Goal: Task Accomplishment & Management: Use online tool/utility

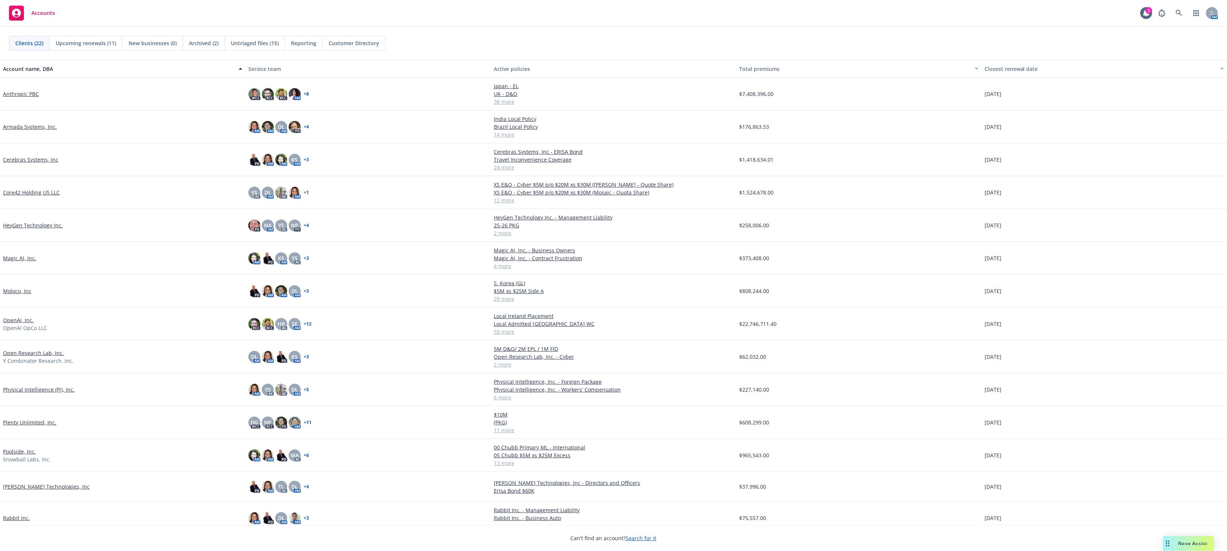
drag, startPoint x: 497, startPoint y: 36, endPoint x: 378, endPoint y: 0, distance: 124.5
click at [497, 36] on div "Clients (22) Upcoming renewals (11) New businesses (0) Archived (2) Untriaged f…" at bounding box center [613, 43] width 1209 height 15
click at [20, 89] on div "Anthropic PBC" at bounding box center [122, 94] width 245 height 33
click at [21, 93] on link "Anthropic PBC" at bounding box center [21, 94] width 36 height 8
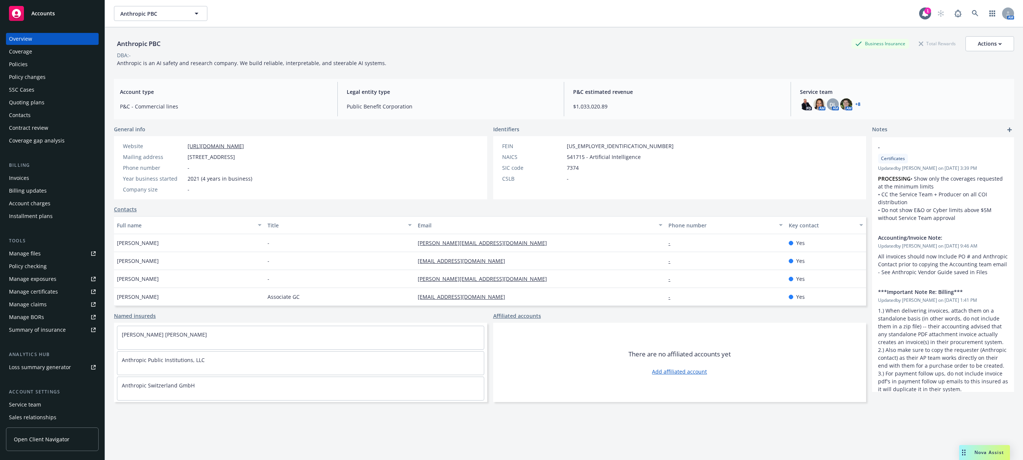
click at [29, 183] on div "Invoices" at bounding box center [52, 178] width 87 height 12
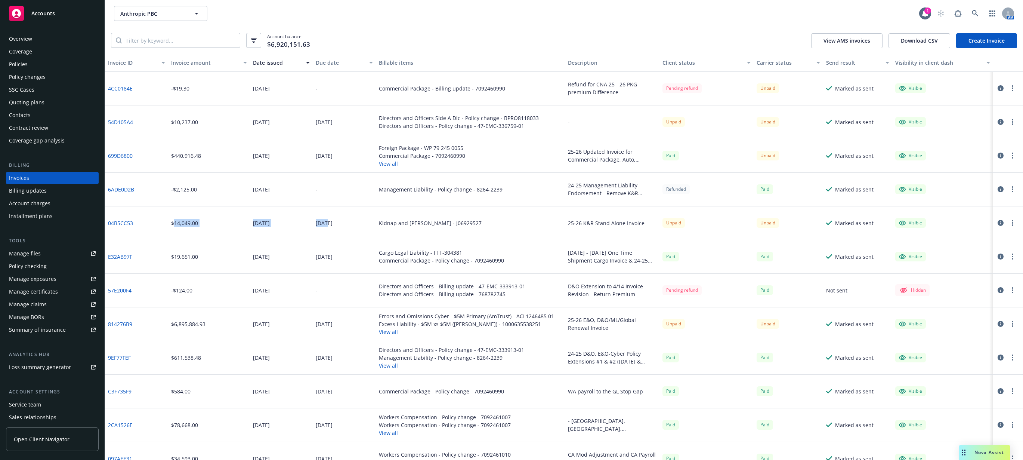
drag, startPoint x: 175, startPoint y: 226, endPoint x: 326, endPoint y: 229, distance: 151.0
click at [326, 229] on div "04B5CC53 $14,049.00 07/31/2025 08/15/2025 Kidnap and Ransom - J06929527 25-26 K…" at bounding box center [564, 223] width 918 height 34
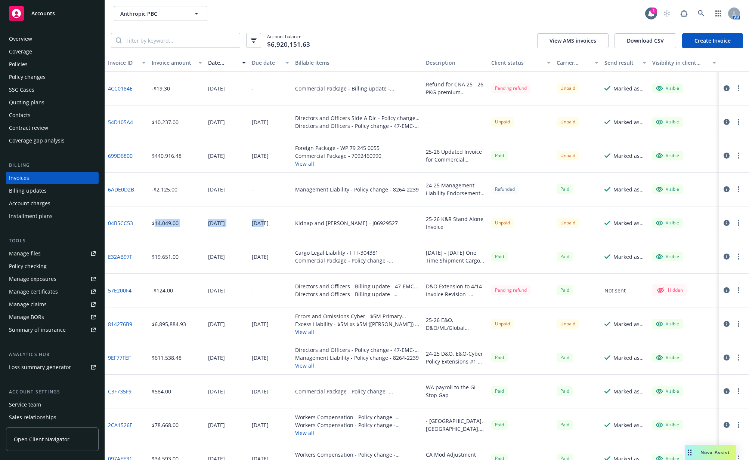
click at [19, 59] on div "Policies" at bounding box center [18, 64] width 19 height 12
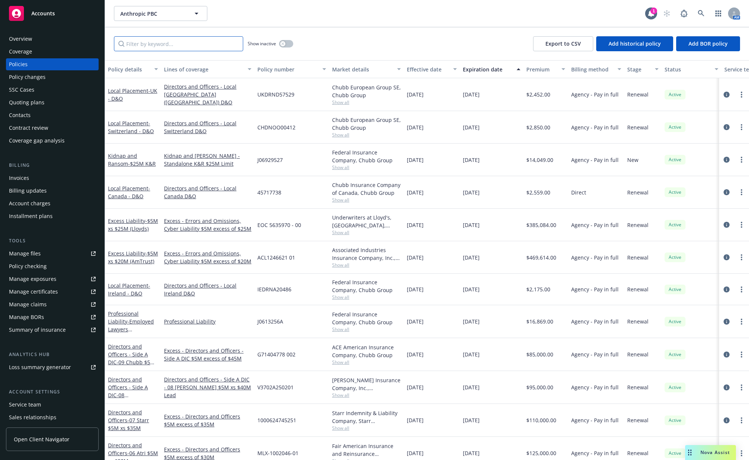
click at [146, 45] on input "Filter by keyword..." at bounding box center [178, 43] width 129 height 15
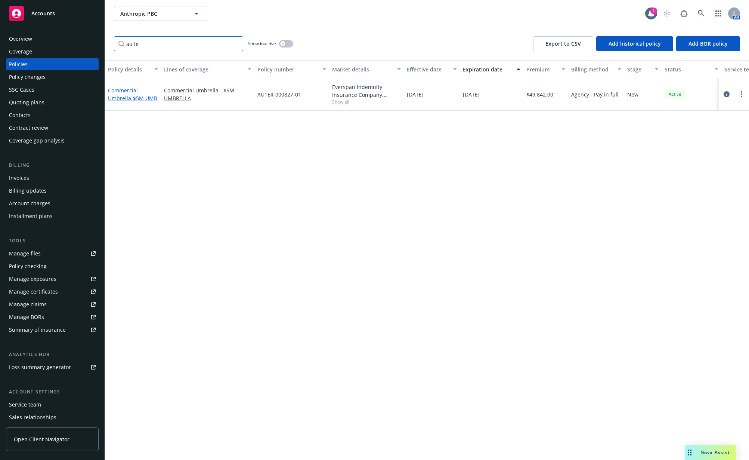
type input "au1e"
click at [126, 94] on link "Commercial Umbrella - $5M UMB" at bounding box center [132, 94] width 49 height 15
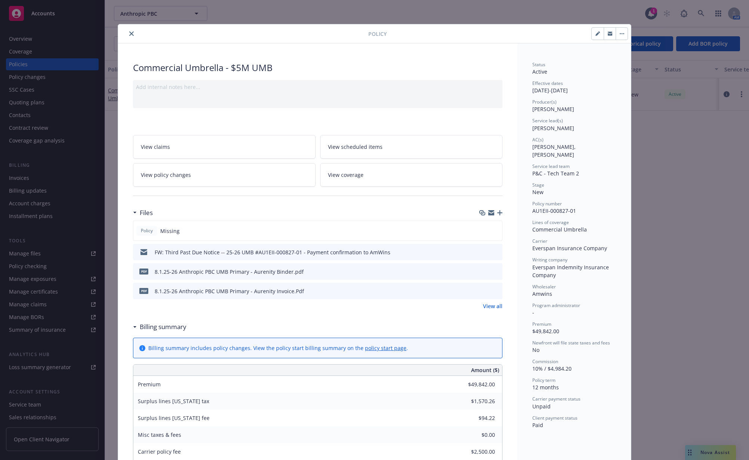
click at [497, 214] on icon "button" at bounding box center [499, 212] width 5 height 5
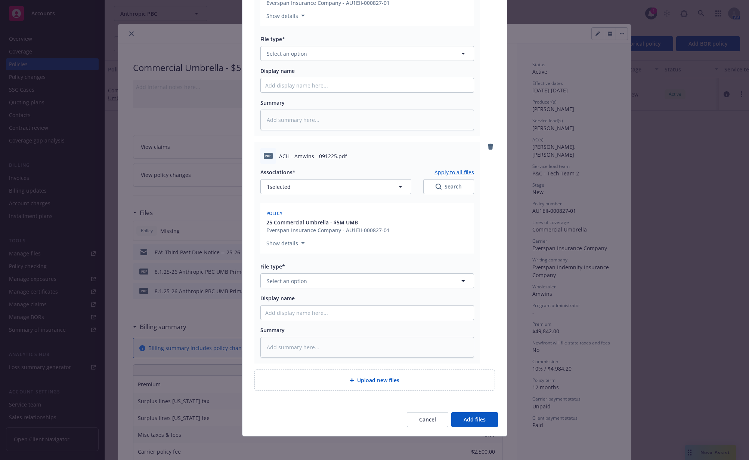
scroll to position [173, 0]
type textarea "x"
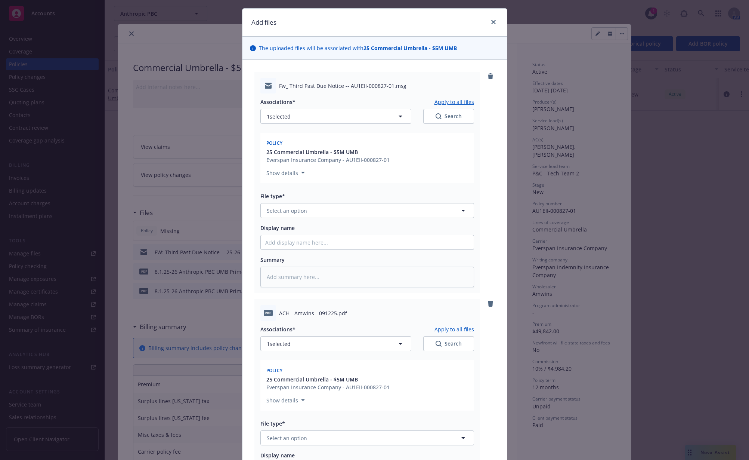
scroll to position [0, 0]
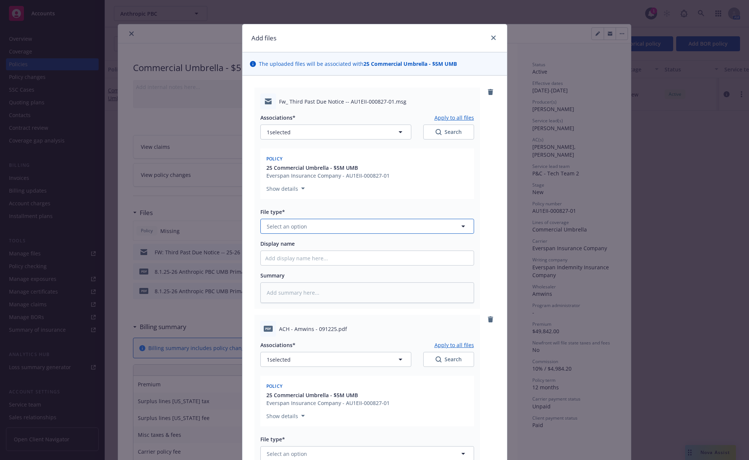
click at [294, 229] on span "Select an option" at bounding box center [287, 226] width 40 height 8
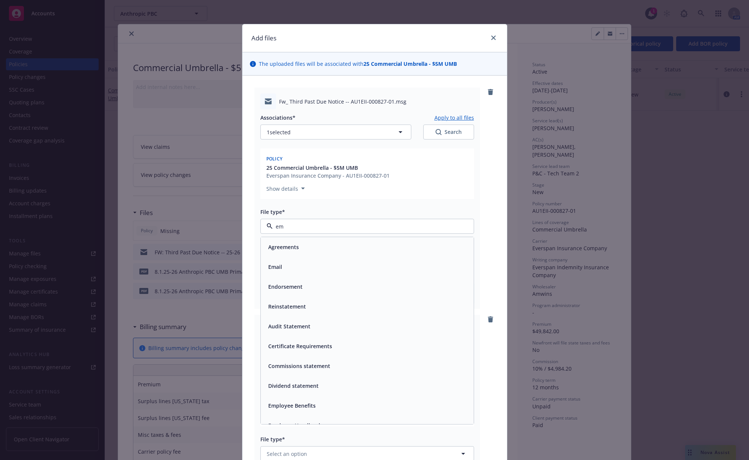
type input "ema"
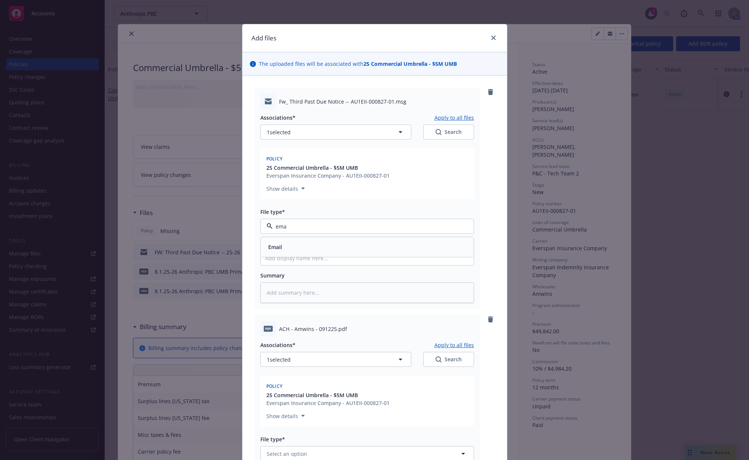
click at [292, 239] on div "Email" at bounding box center [367, 247] width 213 height 20
click at [304, 262] on input "Display name" at bounding box center [367, 258] width 213 height 14
click at [299, 262] on input "Display name" at bounding box center [367, 258] width 213 height 14
type textarea "x"
type input "E"
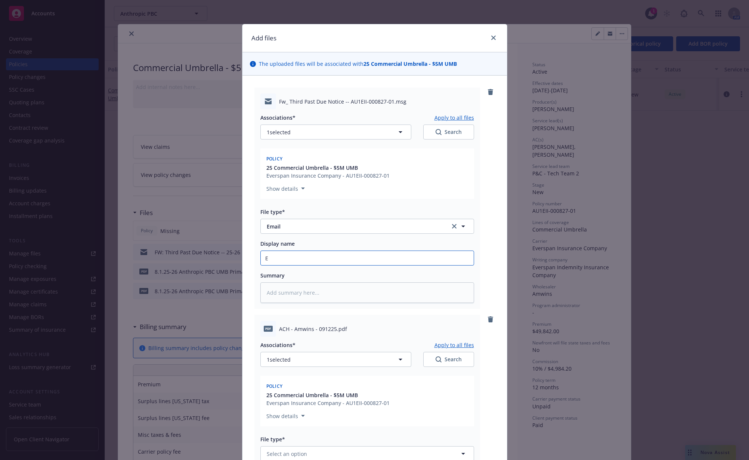
type textarea "x"
type input "Em"
type textarea "x"
type input "E"
type textarea "x"
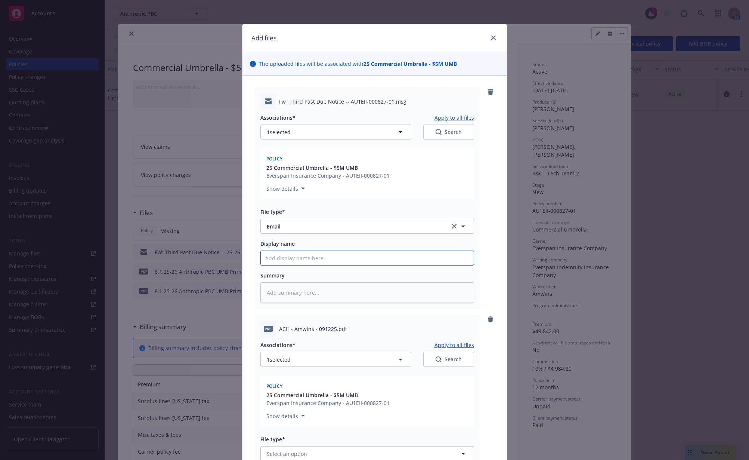
type textarea "x"
type input "C"
type textarea "x"
type input "Ca"
type textarea "x"
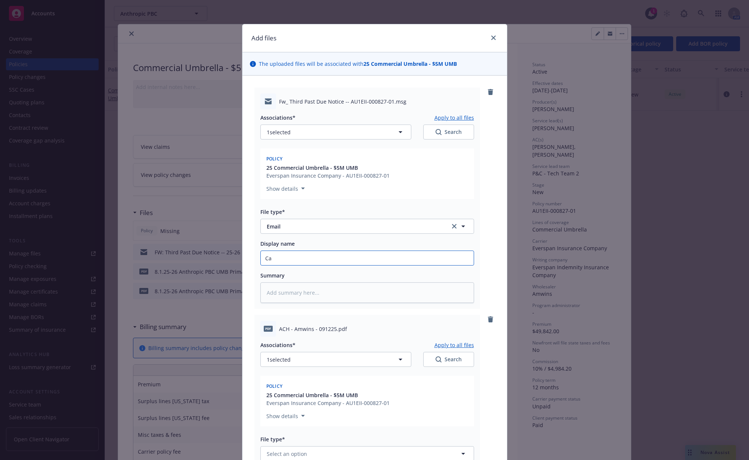
type input "C"
type textarea "x"
type input "P"
type textarea "x"
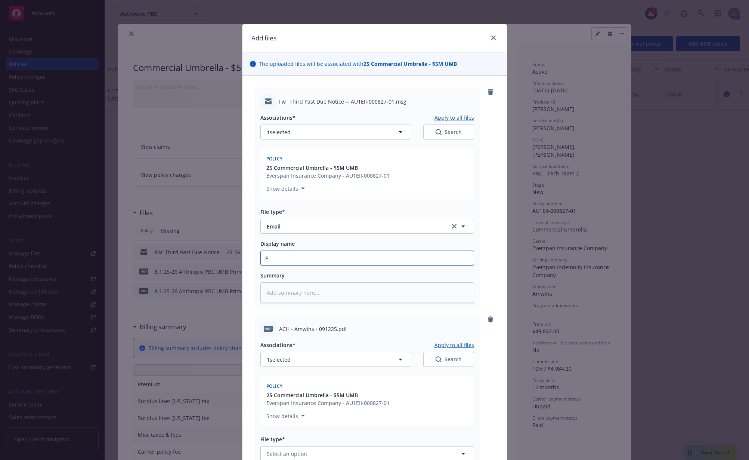
type input "Pa"
type textarea "x"
type input "Pas"
type textarea "x"
type input "Past"
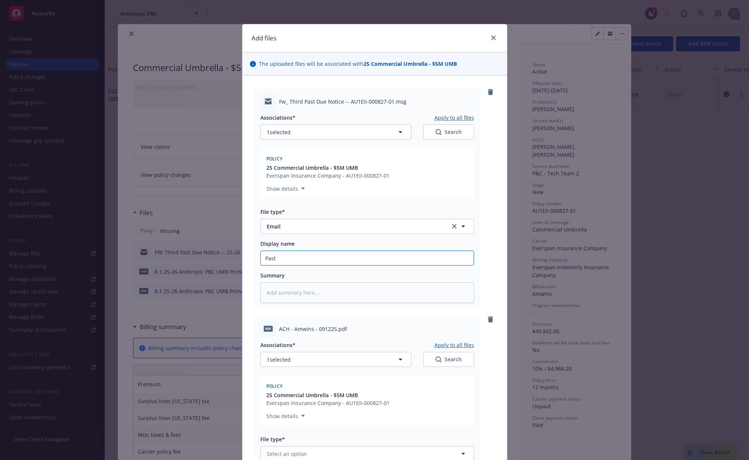
type textarea "x"
type input "Past"
type textarea "x"
type input "Past Du"
type textarea "x"
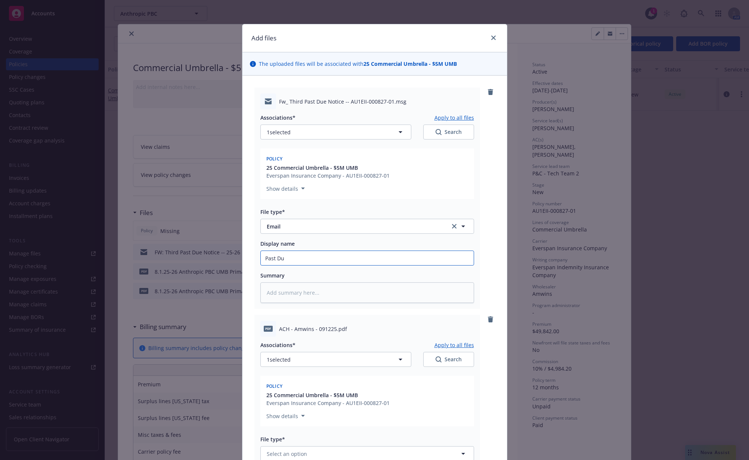
type input "Past Due"
type textarea "x"
type input "Past Due"
type textarea "x"
type input "Past Due n"
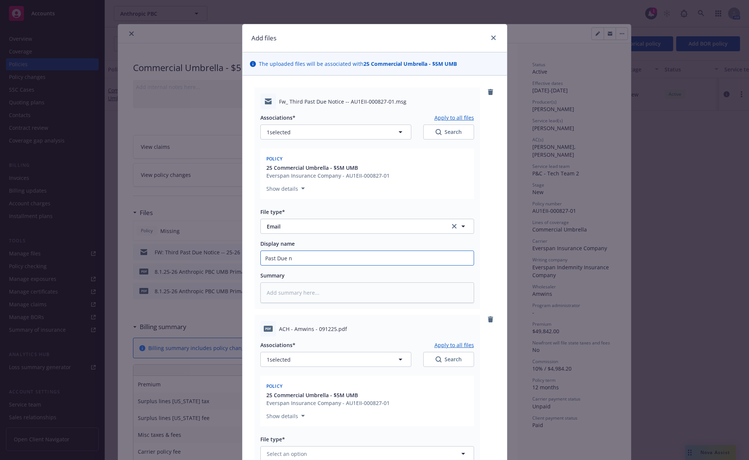
type textarea "x"
type input "Past Due no"
type textarea "x"
type input "Past Due not"
type textarea "x"
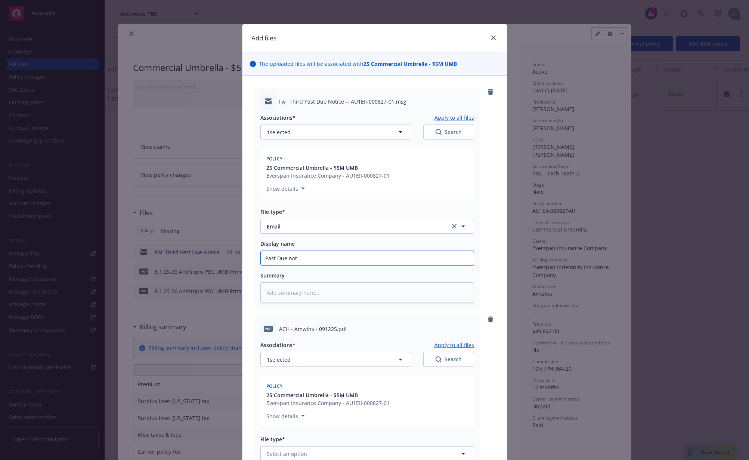
type input "Past Due noti"
type textarea "x"
type input "Past Due notic"
type textarea "x"
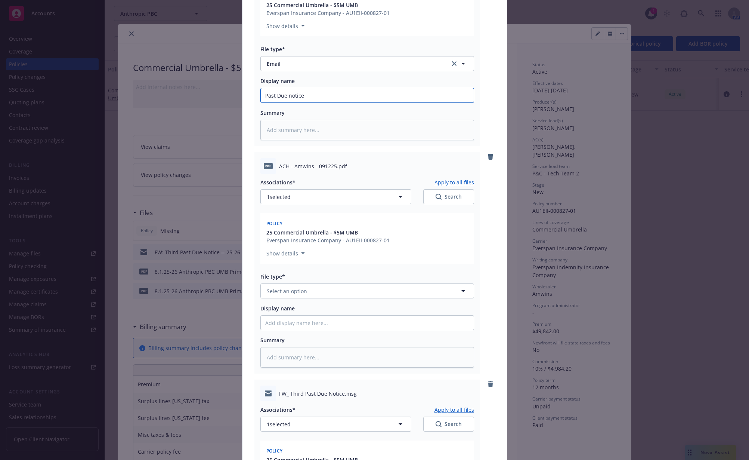
scroll to position [163, 0]
type input "Past Due notice"
click at [303, 291] on button "Select an option" at bounding box center [367, 290] width 214 height 15
type input "invoic"
click at [302, 332] on span "Invoice - Third Party" at bounding box center [294, 331] width 52 height 8
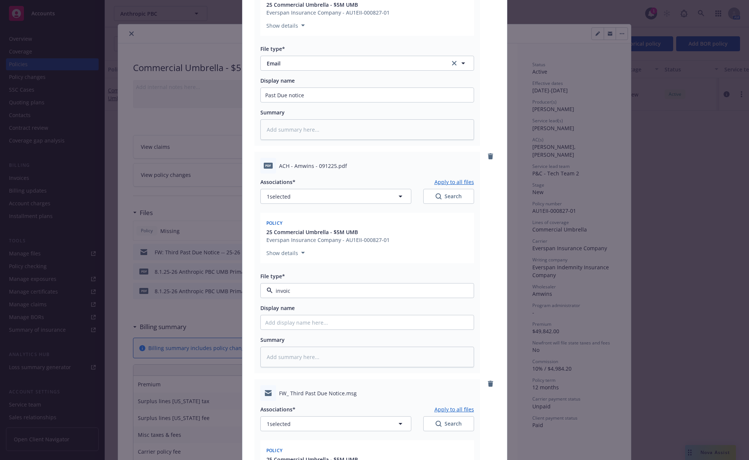
type textarea "x"
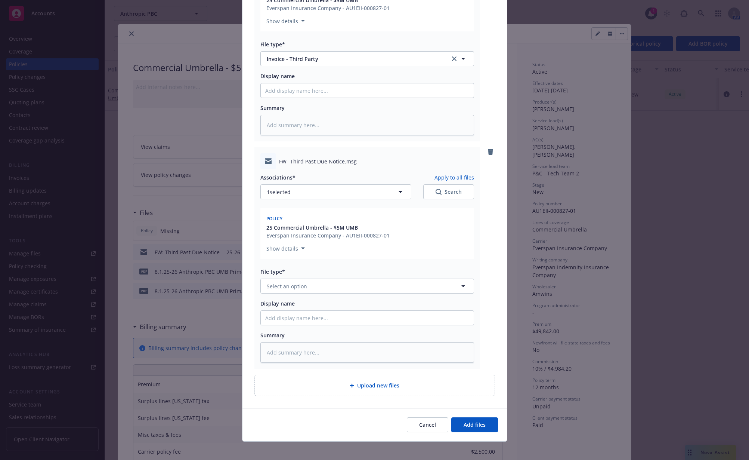
scroll to position [399, 0]
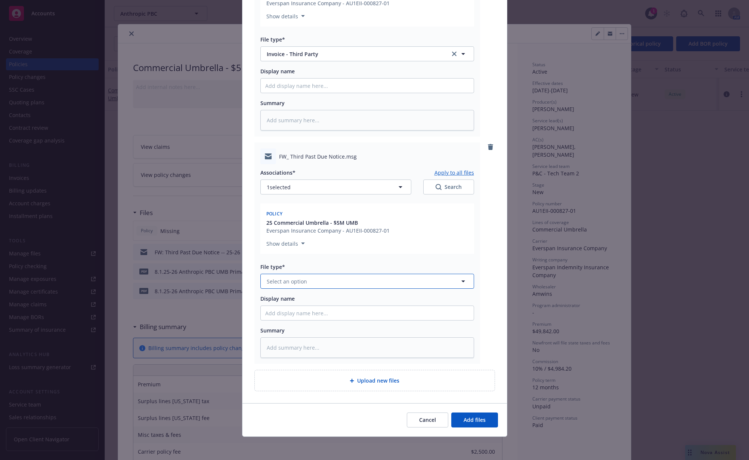
click at [305, 282] on button "Select an option" at bounding box center [367, 280] width 214 height 15
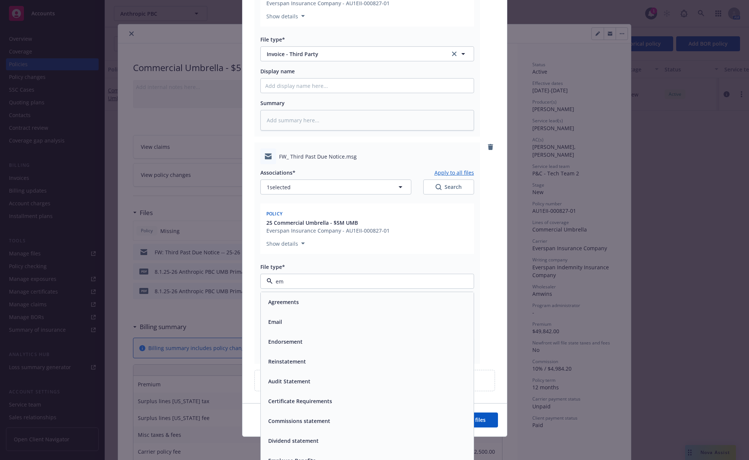
type input "ema"
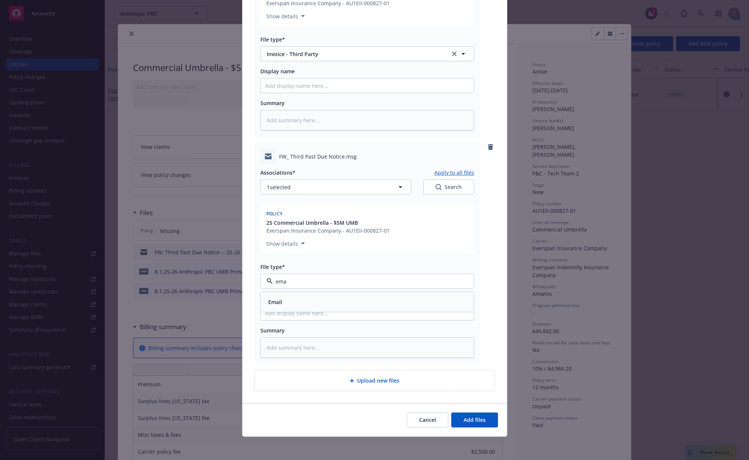
click at [289, 301] on div "Email" at bounding box center [367, 301] width 204 height 11
click at [316, 318] on input "Display name" at bounding box center [367, 313] width 213 height 14
type textarea "x"
type input "A"
type textarea "x"
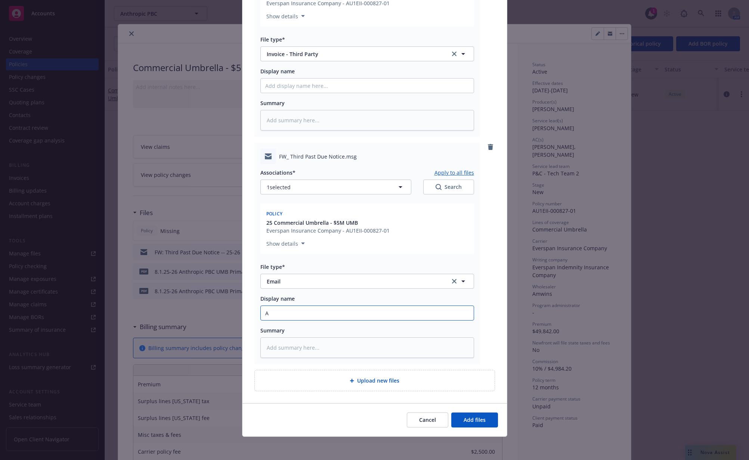
type input "AP"
type textarea "x"
type input "A"
type textarea "x"
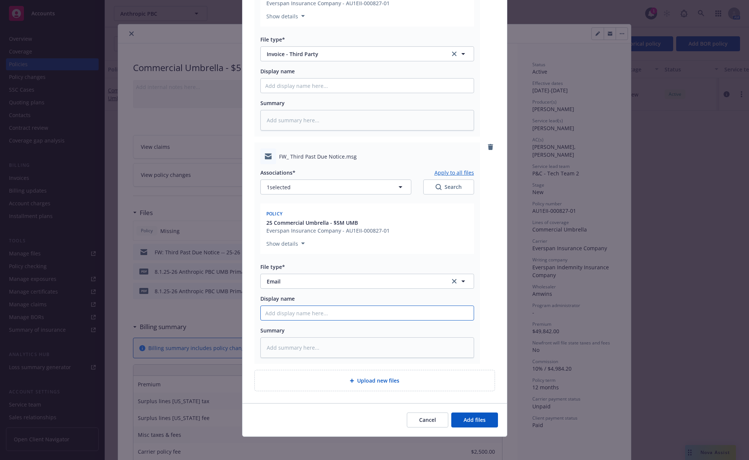
type input "N"
type textarea "x"
type input "NF"
type textarea "x"
type input "NF"
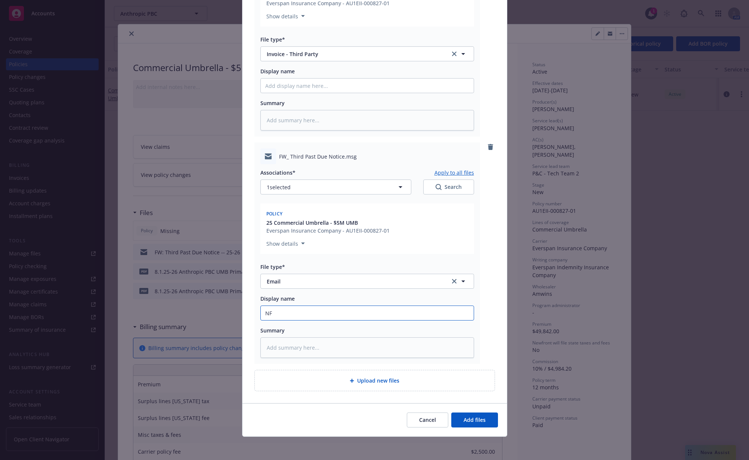
type textarea "x"
type input "NF A"
type textarea "x"
type input "NF AP"
type textarea "x"
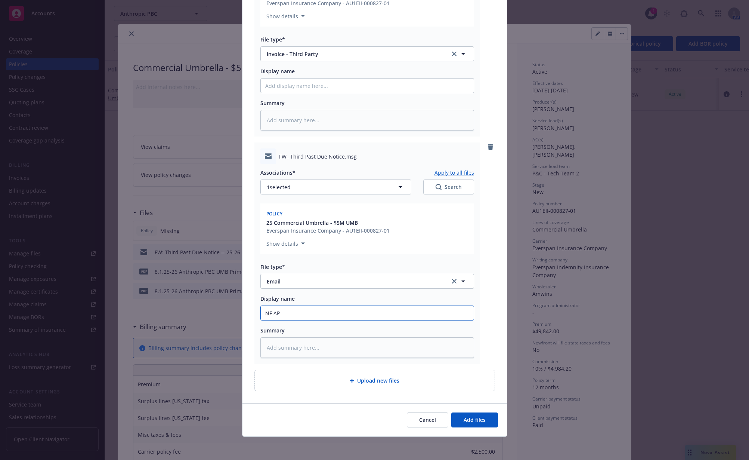
type input "NF AP"
type textarea "x"
type input "NF AP c"
type textarea "x"
type input "NF AP co"
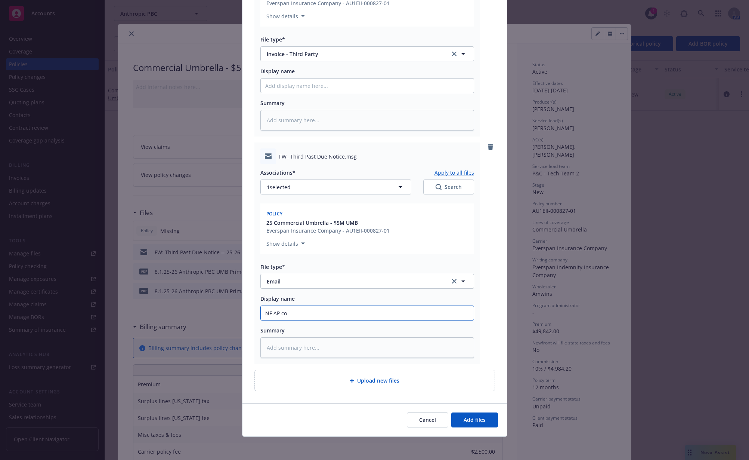
type textarea "x"
type input "NF AP con"
type textarea "x"
type input "NF AP conf"
type textarea "x"
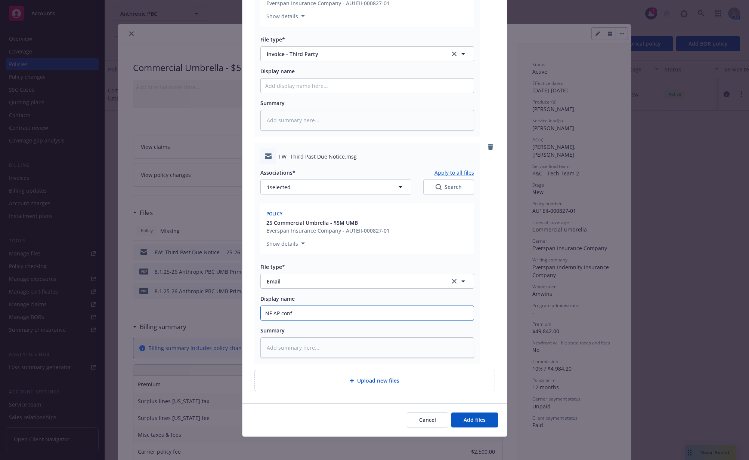
type input "NF AP confi"
type textarea "x"
type input "NF AP confir"
type textarea "x"
type input "NF AP confirm"
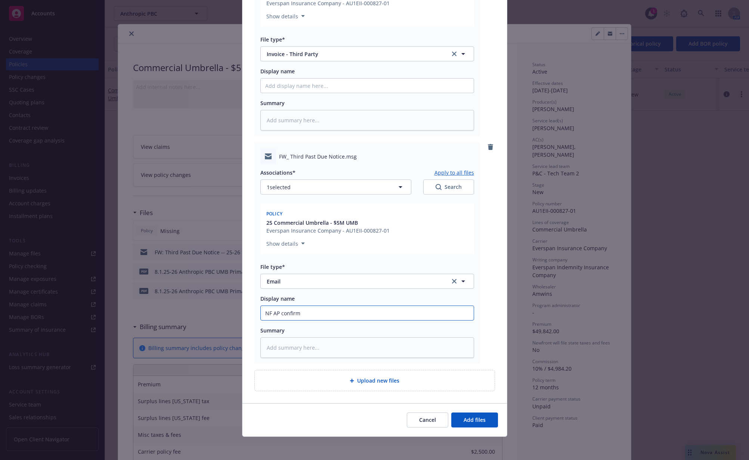
type textarea "x"
type input "NF AP confirmi"
type textarea "x"
type input "NF AP confirming"
type textarea "x"
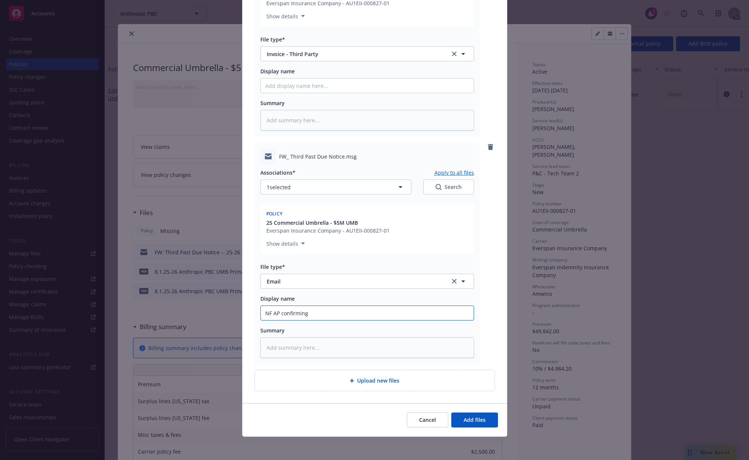
type input "NF AP confirming"
type textarea "x"
type input "NF AP confirming p"
type textarea "x"
type input "NF AP confirming pa"
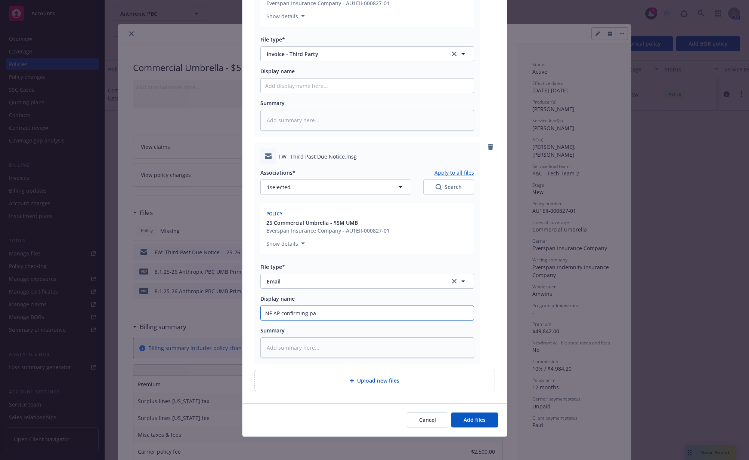
type textarea "x"
type input "NF AP confirming pay"
type textarea "x"
type input "NF AP confirming paym"
type textarea "x"
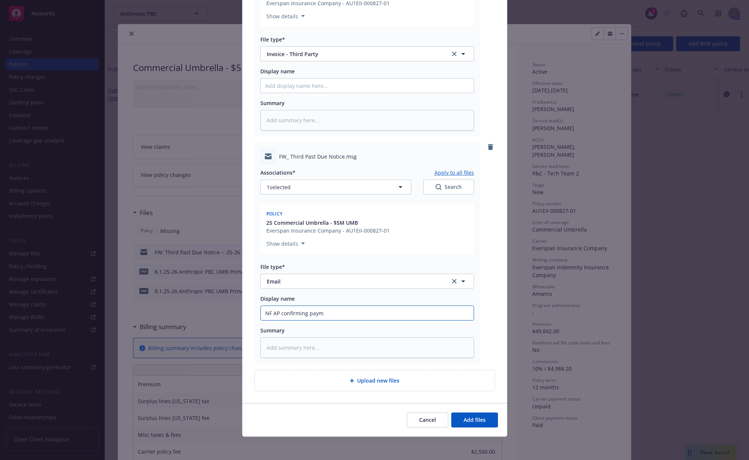
type input "NF AP confirming payme"
type textarea "x"
type input "NF AP confirming paymen"
type textarea "x"
type input "NF AP confirming payment"
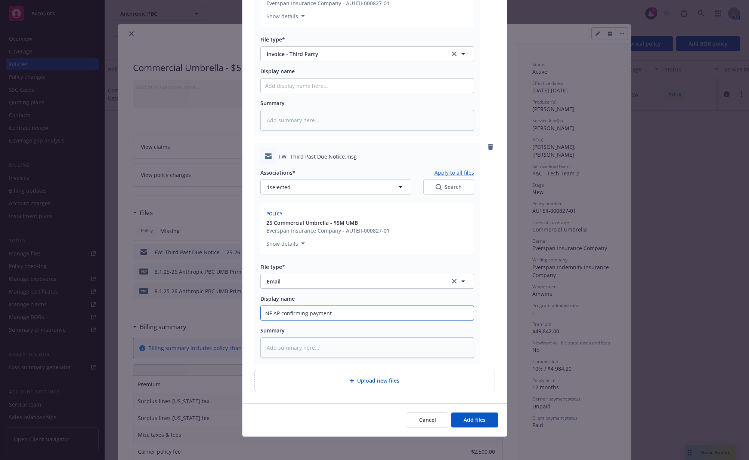
type textarea "x"
type input "NF AP confirming payment"
type textarea "x"
type input "NF AP confirming payment en"
type textarea "x"
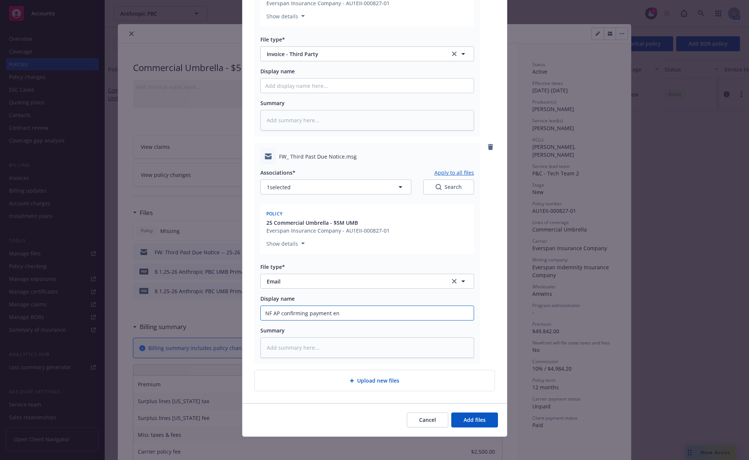
type input "NF AP confirming payment en"
type textarea "x"
type input "NF AP confirming payment en ro"
type textarea "x"
type input "NF AP confirming payment en rou"
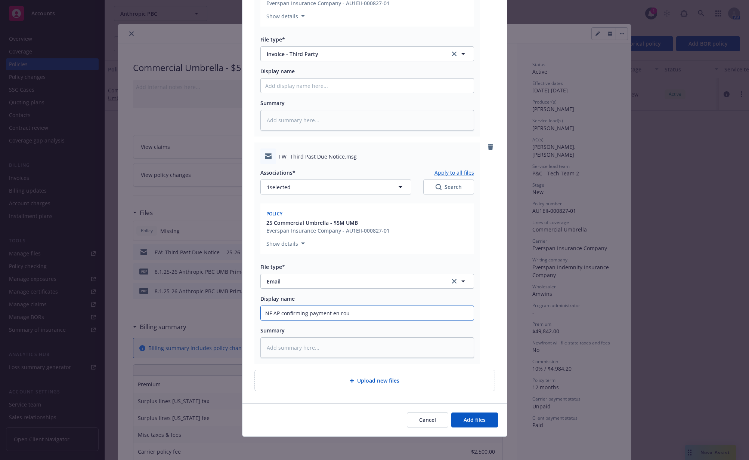
type textarea "x"
type input "NF AP confirming payment en route"
type textarea "x"
type input "NF AP confirming payment en route"
click at [465, 417] on span "Add files" at bounding box center [475, 419] width 22 height 7
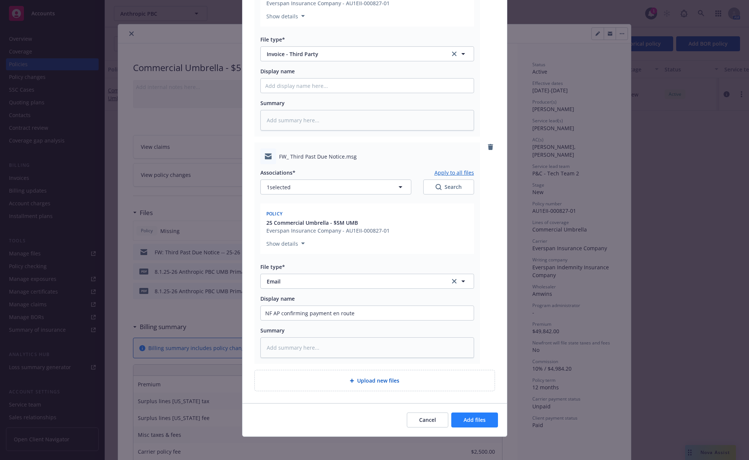
scroll to position [373, 0]
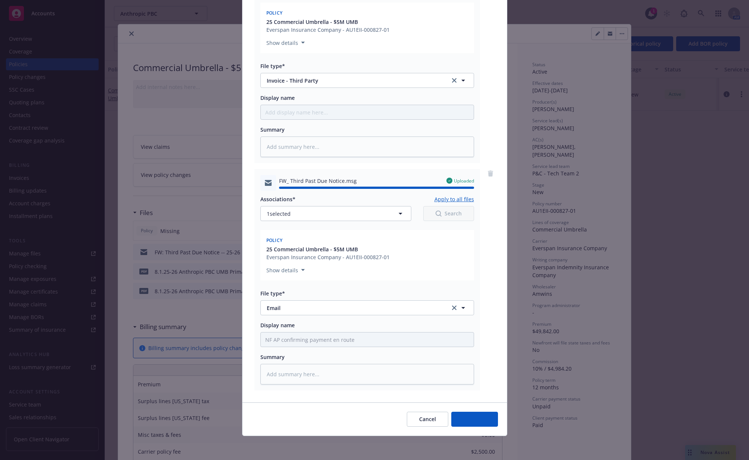
type textarea "x"
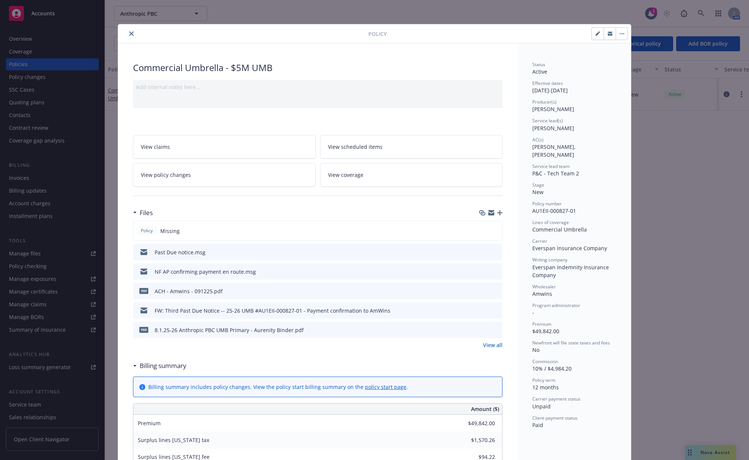
click at [130, 34] on button "close" at bounding box center [131, 33] width 9 height 9
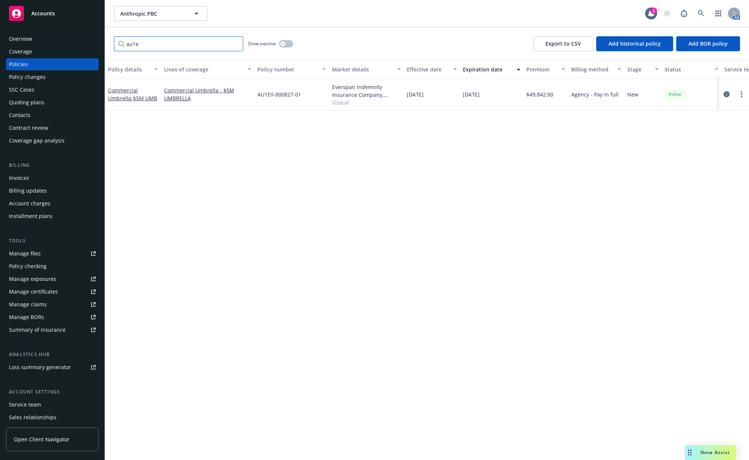
click at [137, 42] on input "au1e" at bounding box center [178, 43] width 129 height 15
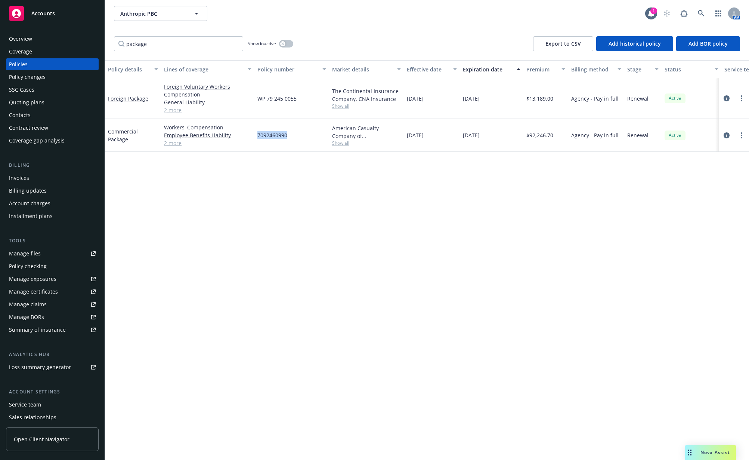
drag, startPoint x: 256, startPoint y: 135, endPoint x: 292, endPoint y: 133, distance: 35.9
click at [292, 133] on div "7092460990" at bounding box center [291, 135] width 75 height 33
click at [200, 39] on input "package" at bounding box center [178, 43] width 129 height 15
click at [275, 136] on span "7092460987" at bounding box center [272, 135] width 30 height 8
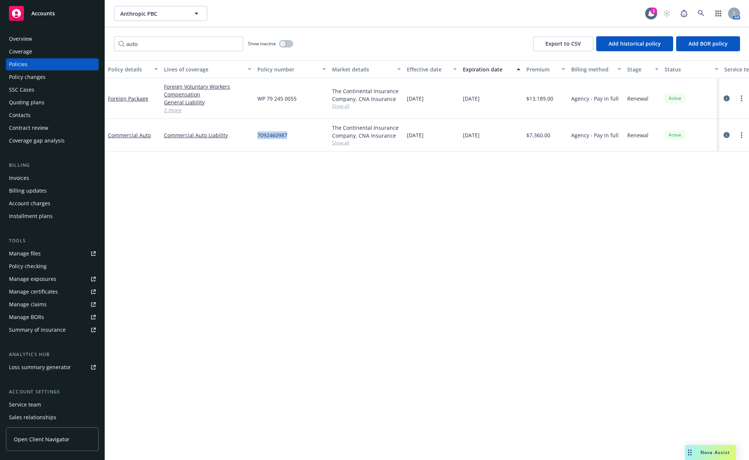
click at [275, 136] on span "7092460987" at bounding box center [272, 135] width 30 height 8
copy span "7092460987"
click at [183, 55] on div "auto Show inactive Export to CSV Add historical policy Add BOR policy" at bounding box center [427, 43] width 644 height 33
click at [188, 47] on input "auto" at bounding box center [178, 43] width 129 height 15
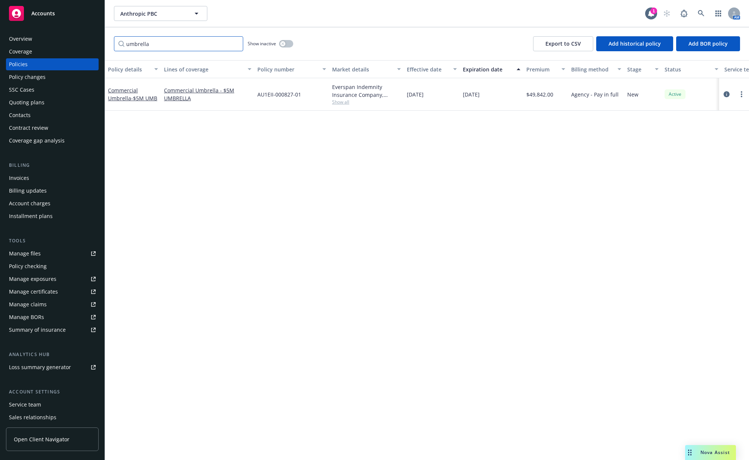
type input "umbrella"
click at [69, 328] on link "Summary of insurance" at bounding box center [52, 330] width 93 height 12
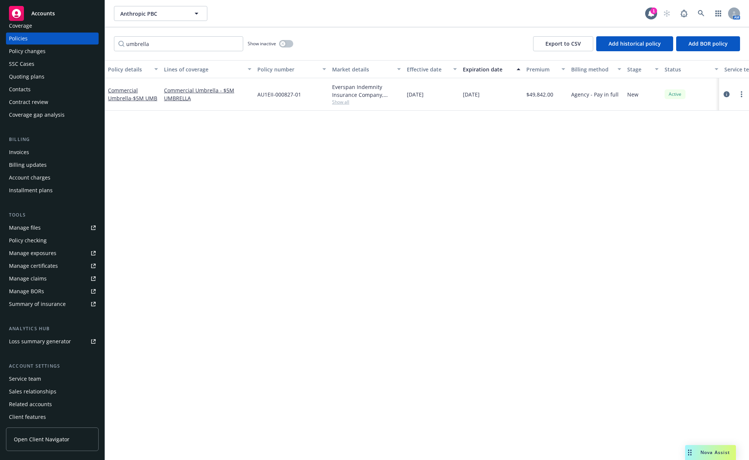
scroll to position [40, 0]
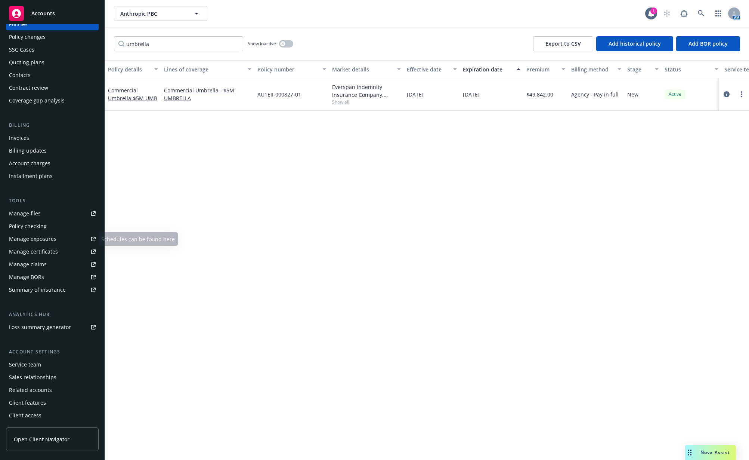
click at [38, 212] on div "Manage files" at bounding box center [25, 213] width 32 height 12
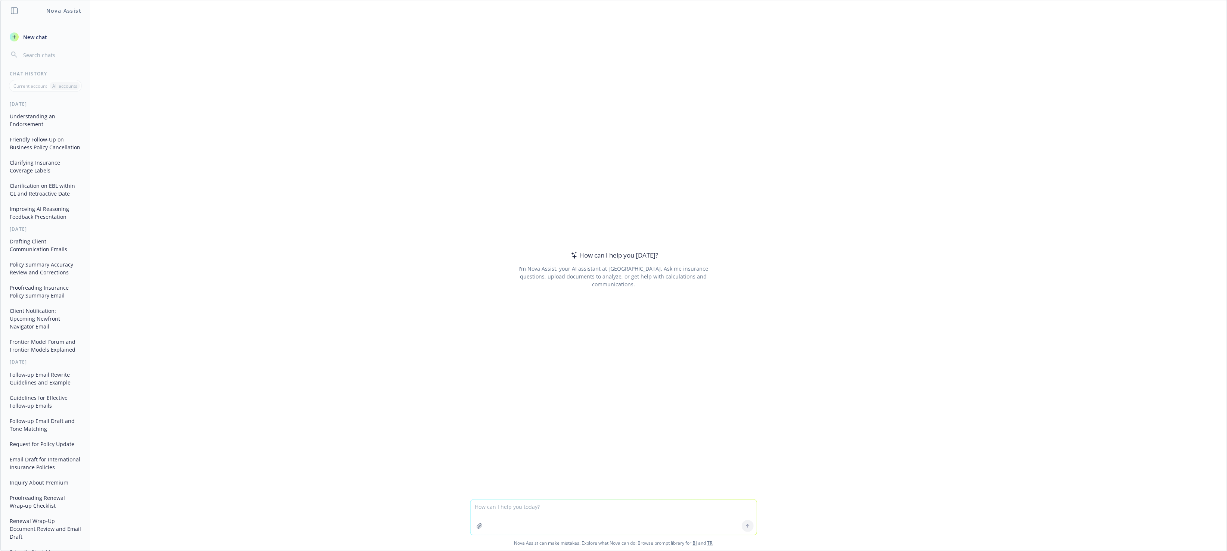
click at [38, 177] on button "Clarifying Insurance Coverage Labels" at bounding box center [45, 167] width 77 height 20
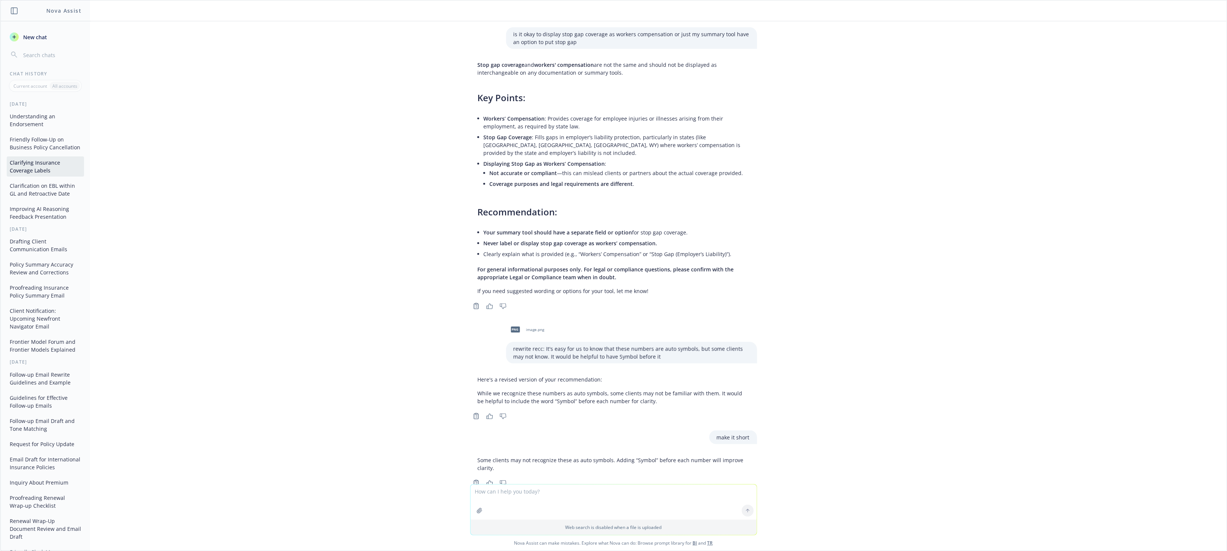
scroll to position [73, 0]
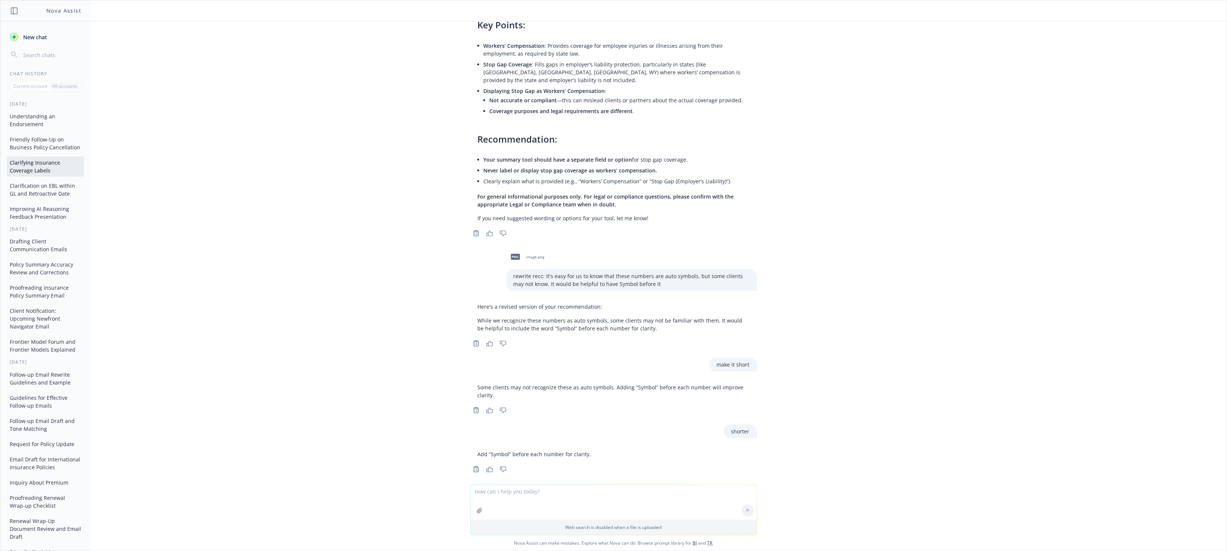
click at [499, 486] on textarea at bounding box center [614, 502] width 286 height 35
paste textarea "Thanks for advising, Sarah. If you could please advise when payment is received…"
type textarea "rewrite: Thanks for advising, Sarah. If you could please advise when payment is…"
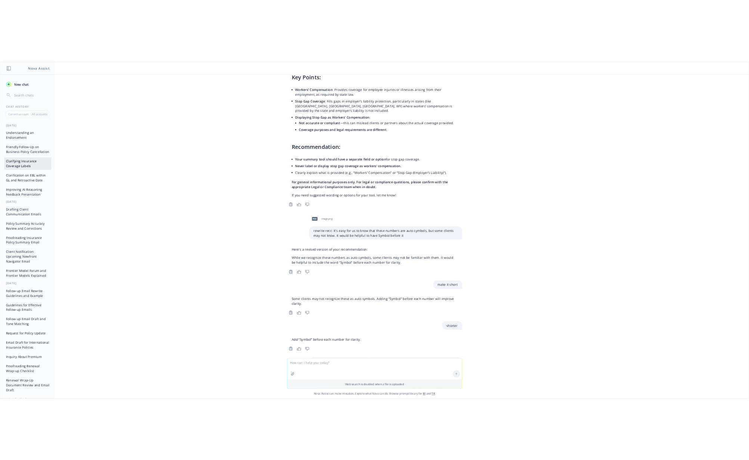
scroll to position [139, 0]
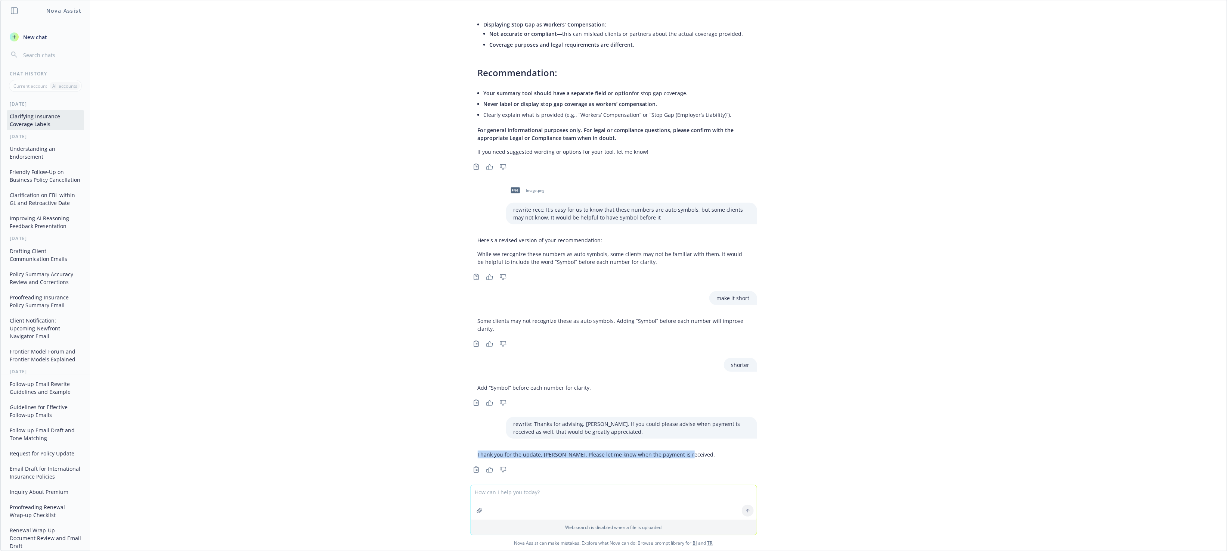
drag, startPoint x: 467, startPoint y: 444, endPoint x: 730, endPoint y: 439, distance: 262.7
click at [730, 439] on div "is it okay to display stop gap coverage as workers compensation or just my summ…" at bounding box center [613, 253] width 1227 height 464
copy p "Thank you for the update, Sarah. Please let me know when the payment is receive…"
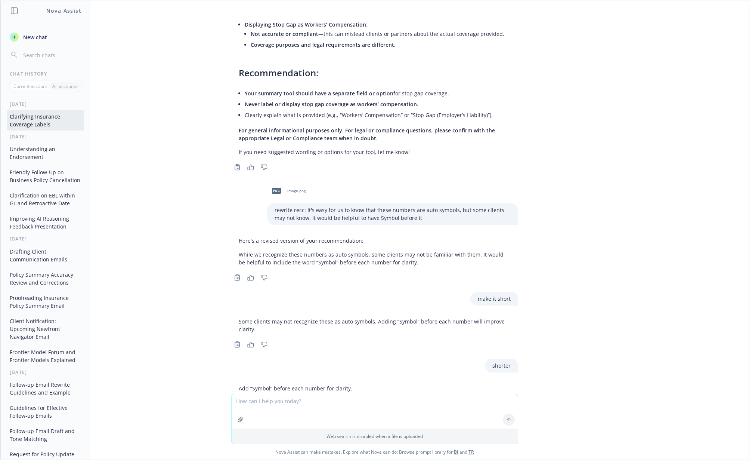
click at [281, 405] on textarea at bounding box center [375, 411] width 286 height 34
type textarea "can you"
click at [23, 45] on div "New chat" at bounding box center [45, 45] width 89 height 31
click at [22, 37] on span "New chat" at bounding box center [34, 37] width 25 height 8
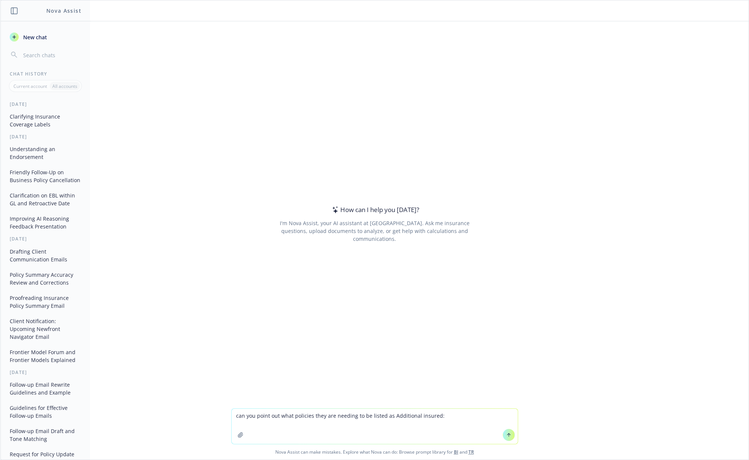
type textarea "can you point out what policies they are needing to be listed as Additional ins…"
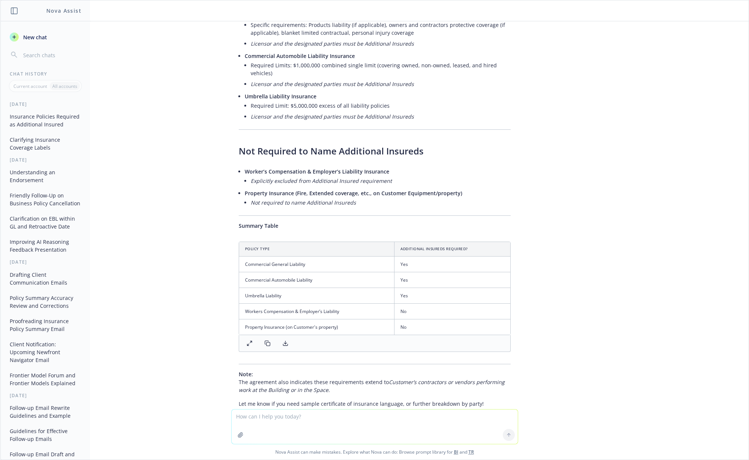
scroll to position [459, 0]
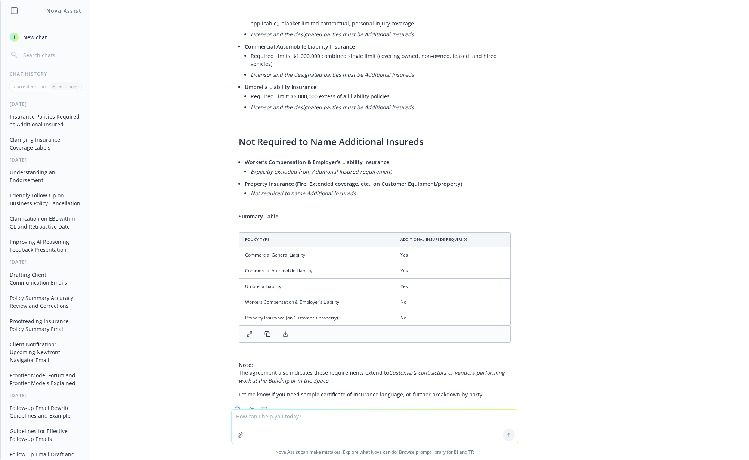
click at [262, 423] on div at bounding box center [374, 427] width 736 height 9
click at [262, 416] on textarea at bounding box center [375, 426] width 286 height 34
drag, startPoint x: 278, startPoint y: 414, endPoint x: 205, endPoint y: 408, distance: 73.0
click at [205, 408] on div "what are some other Nova Assist can make mistakes. Explore what Nova can do: Br…" at bounding box center [374, 433] width 748 height 51
type textarea "C"
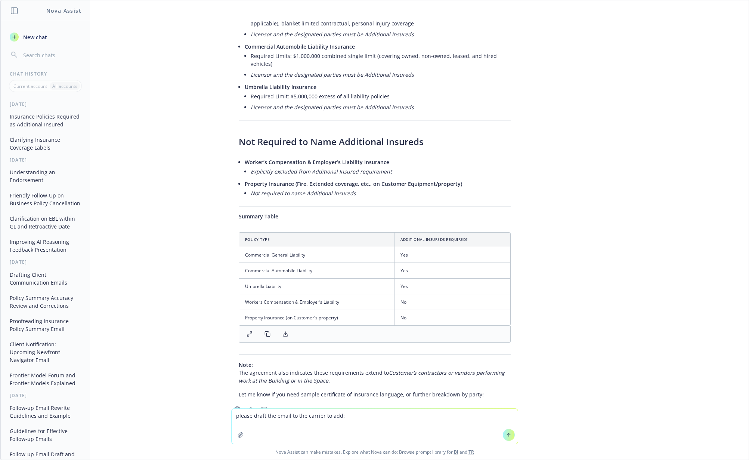
paste textarea "• DataBank Holdings Ltd., a Texas limited partnership with offices at 400 South…"
type textarea "please draft the email to the carrier to add: • DataBank Holdings Ltd., a Texas…"
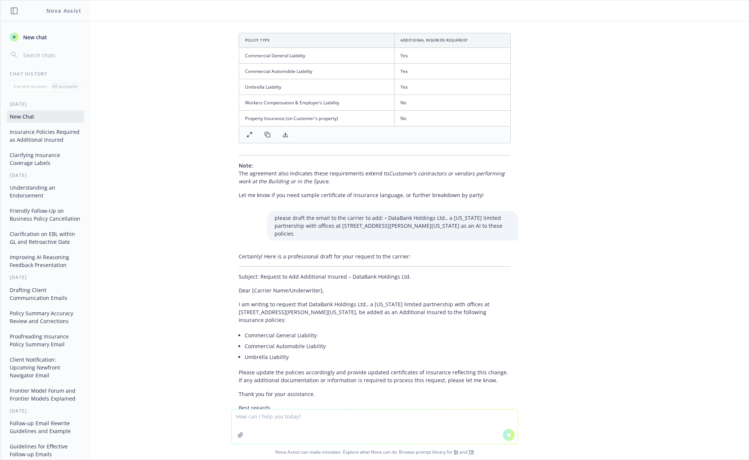
scroll to position [721, 0]
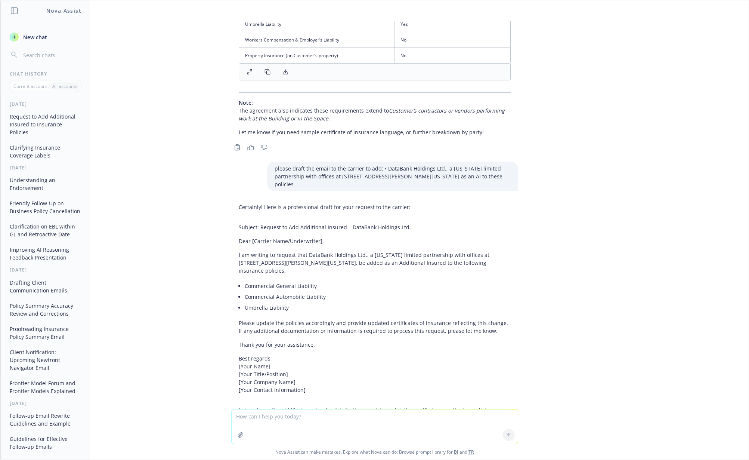
click at [49, 292] on button "Drafting Client Communication Emails" at bounding box center [45, 286] width 77 height 20
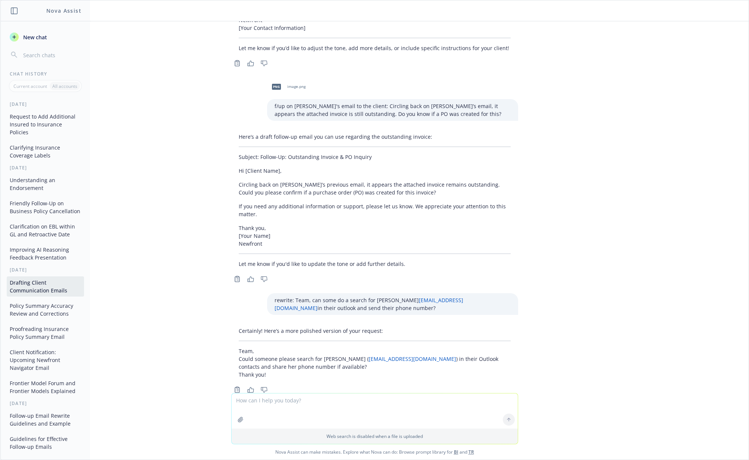
scroll to position [223, 0]
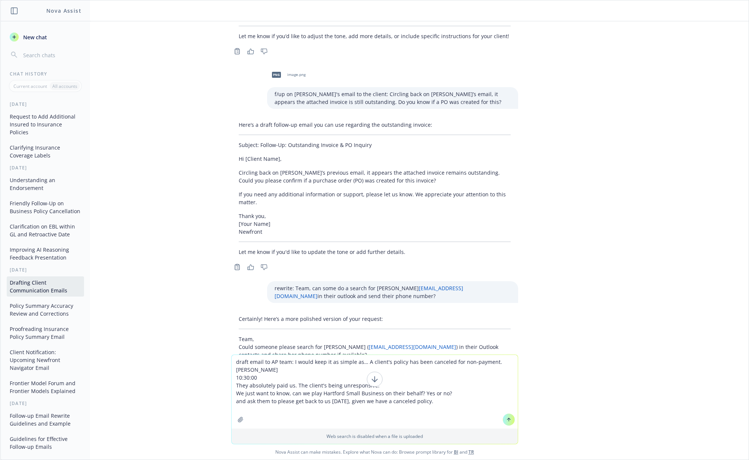
drag, startPoint x: 361, startPoint y: 362, endPoint x: 290, endPoint y: 363, distance: 70.6
click at [290, 363] on textarea "draft email to AP team: I would keep it as simple as… A client's policy has bee…" at bounding box center [375, 392] width 286 height 74
drag, startPoint x: 287, startPoint y: 373, endPoint x: 229, endPoint y: 369, distance: 58.4
click at [232, 369] on textarea "draft email to AP team: A client's policy has been canceled for non-payment. Ad…" at bounding box center [375, 392] width 286 height 74
click at [260, 383] on textarea "draft email to AP team: A client's policy has been canceled for non-payment. Th…" at bounding box center [375, 399] width 286 height 58
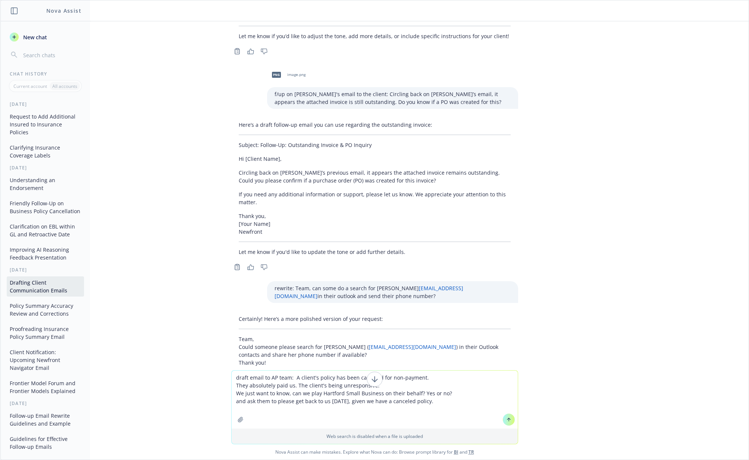
click at [260, 383] on textarea "draft email to AP team: A client's policy has been canceled for non-payment. Th…" at bounding box center [375, 399] width 286 height 58
click at [434, 400] on textarea "draft email to AP team: A client's policy has been canceled for non-payment. Th…" at bounding box center [375, 399] width 286 height 58
type textarea "draft email to AP team: A client's policy has been canceled for non-payment. Th…"
click at [509, 420] on icon at bounding box center [509, 419] width 0 height 3
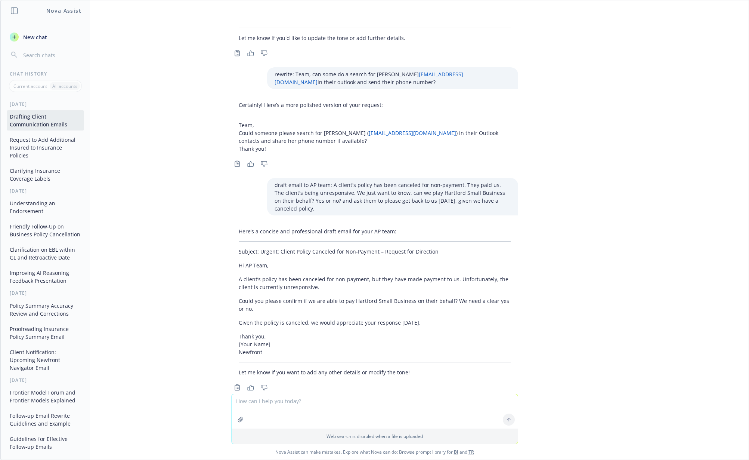
scroll to position [437, 0]
click at [231, 263] on div "Here’s a concise and professional draft email for your AP team: Subject: Urgent…" at bounding box center [374, 300] width 287 height 155
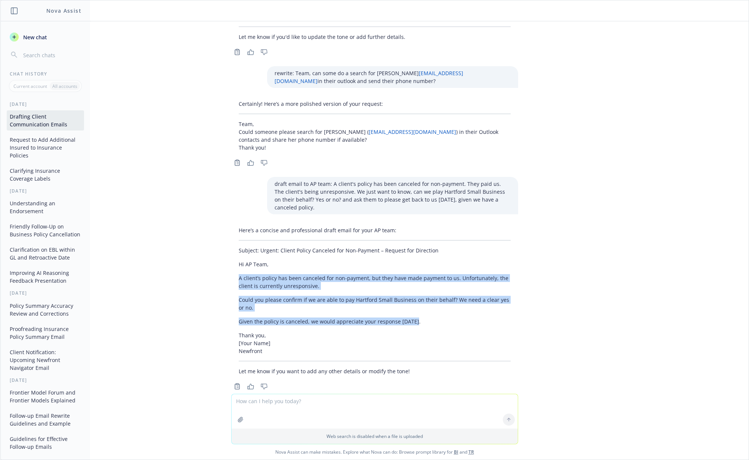
drag, startPoint x: 228, startPoint y: 260, endPoint x: 415, endPoint y: 306, distance: 191.9
click at [415, 306] on div "Here’s a concise and professional draft email for your AP team: Subject: Urgent…" at bounding box center [374, 300] width 287 height 155
copy div "A client’s policy has been canceled for non-payment, but they have made payment…"
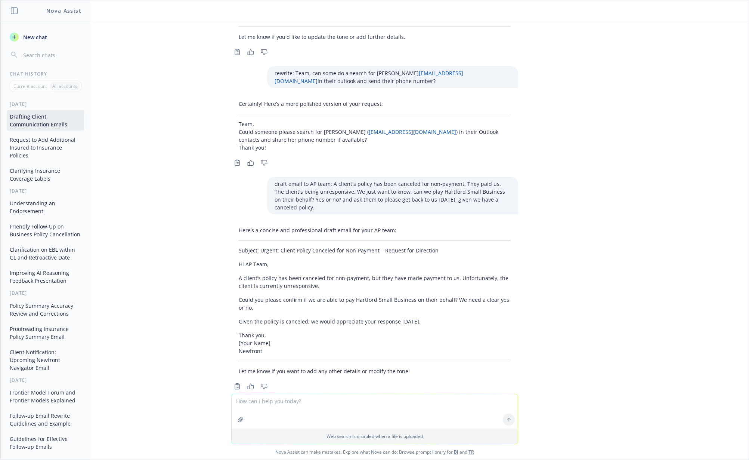
click at [299, 394] on div at bounding box center [375, 411] width 286 height 34
click at [297, 402] on textarea at bounding box center [375, 411] width 286 height 34
type textarea "make it friendly tone"
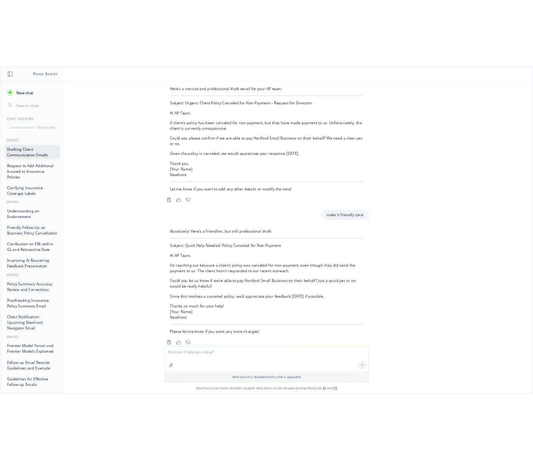
scroll to position [637, 0]
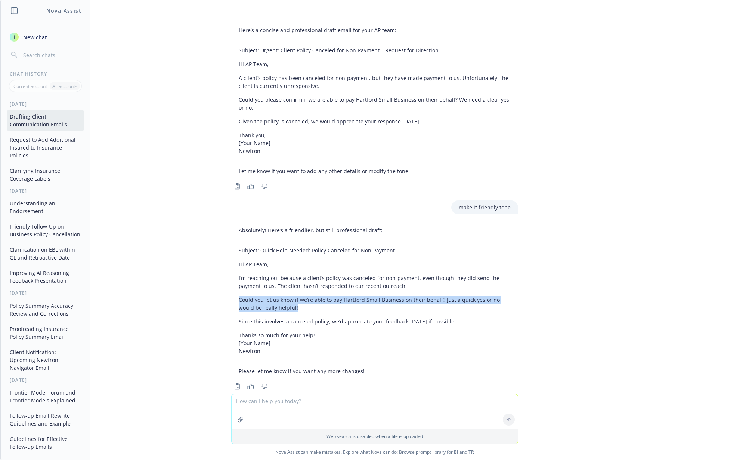
drag, startPoint x: 231, startPoint y: 284, endPoint x: 281, endPoint y: 292, distance: 51.4
click at [281, 292] on div "Absolutely! Here’s a friendlier, but still professional draft: Subject: Quick H…" at bounding box center [374, 300] width 287 height 155
drag, startPoint x: 257, startPoint y: 287, endPoint x: 248, endPoint y: 284, distance: 9.0
click at [254, 296] on p "Could you let us know if we’re able to pay Hartford Small Business on their beh…" at bounding box center [375, 304] width 272 height 16
click at [239, 296] on p "Could you let us know if we’re able to pay Hartford Small Business on their beh…" at bounding box center [375, 304] width 272 height 16
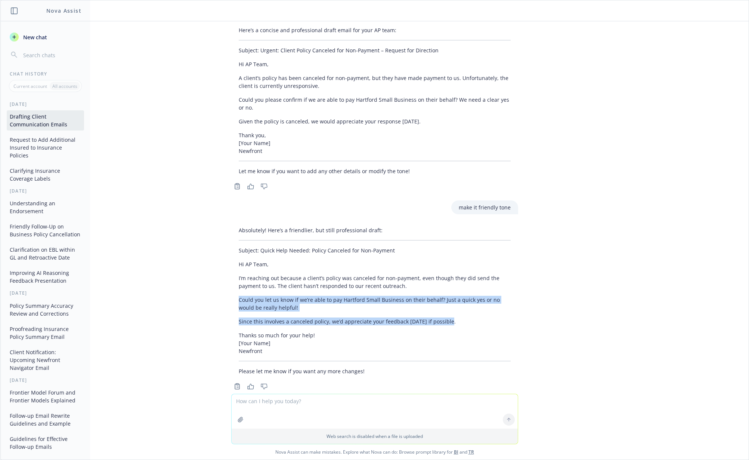
drag, startPoint x: 230, startPoint y: 281, endPoint x: 440, endPoint y: 303, distance: 211.5
click at [440, 303] on div "Absolutely! Here’s a friendlier, but still professional draft: Subject: Quick H…" at bounding box center [374, 300] width 287 height 155
copy div "Could you let us know if we’re able to pay Hartford Small Business on their beh…"
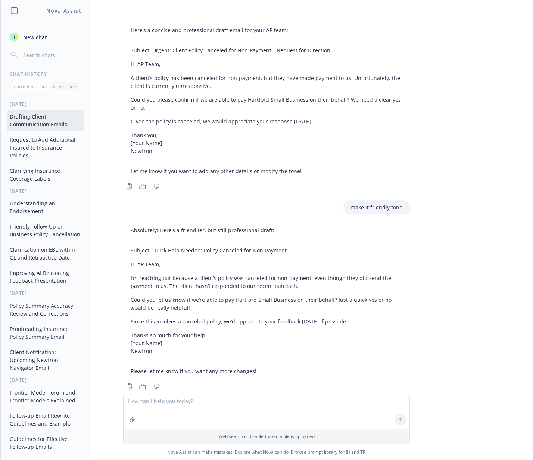
click at [198, 404] on textarea at bounding box center [267, 411] width 286 height 34
paste textarea "Hi Claudia, As follow up, will you please add DataBank to the below policies? P…"
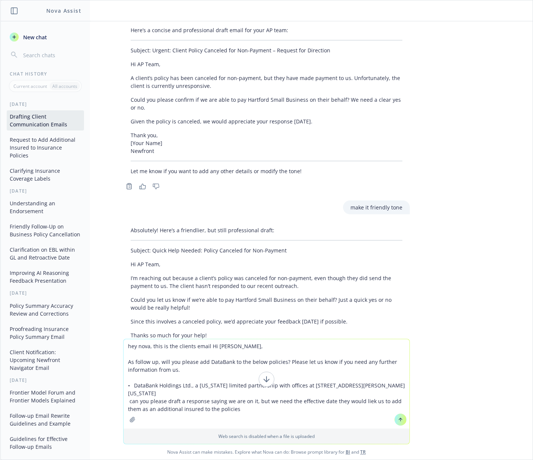
type textarea "hey nova, this is the clients email Hi Claudia, As follow up, will you please a…"
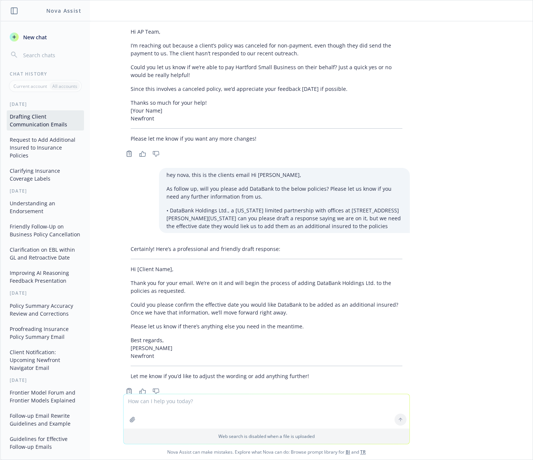
scroll to position [875, 0]
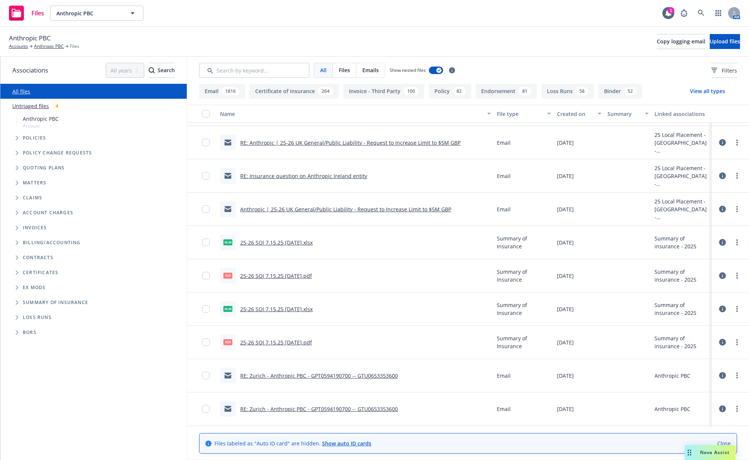
scroll to position [311, 0]
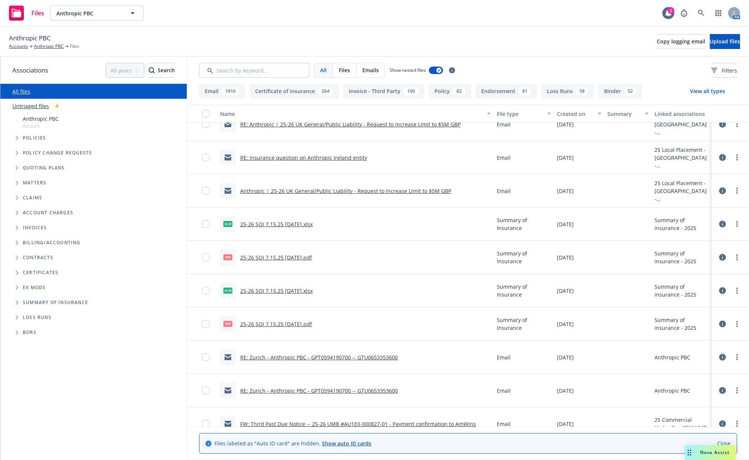
click at [296, 254] on link "25-26 SOI 7.15.25 - 09/12/2025.pdf" at bounding box center [276, 257] width 72 height 7
click at [52, 45] on link "Anthropic PBC" at bounding box center [49, 46] width 30 height 7
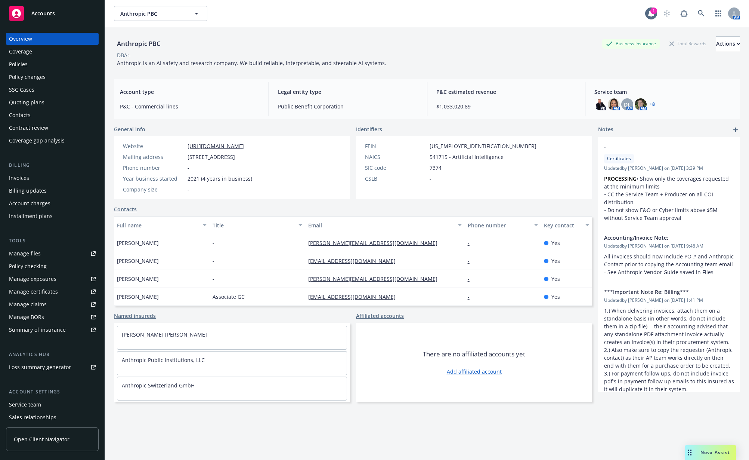
click at [53, 69] on div "Policies" at bounding box center [52, 64] width 87 height 12
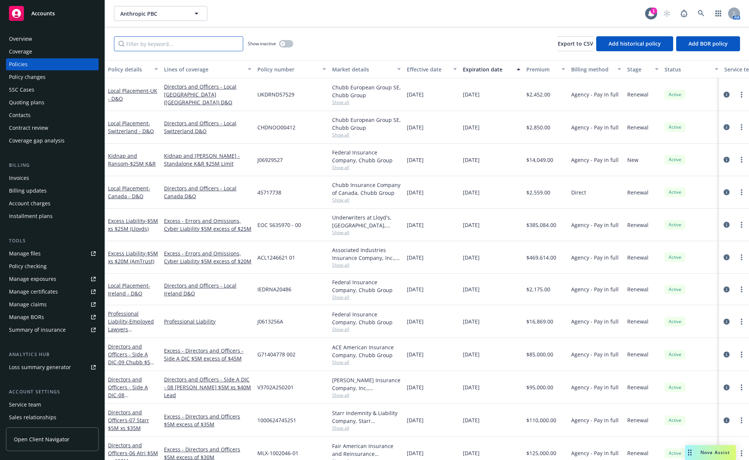
click at [211, 46] on input "Filter by keyword..." at bounding box center [178, 43] width 129 height 15
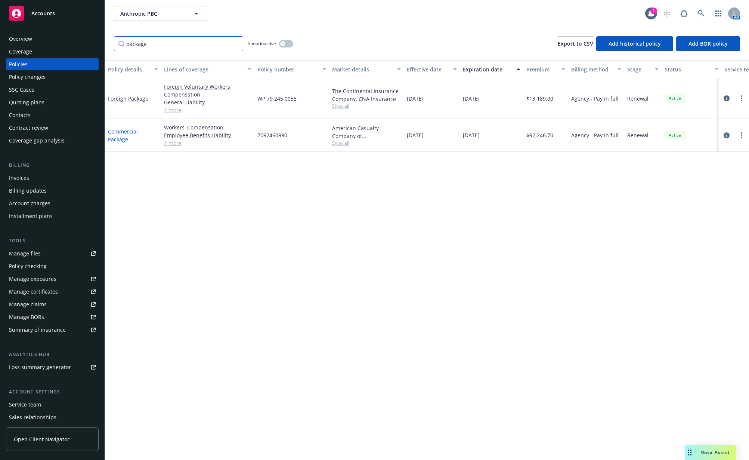
type input "package"
click at [116, 134] on link "Commercial Package" at bounding box center [123, 135] width 30 height 15
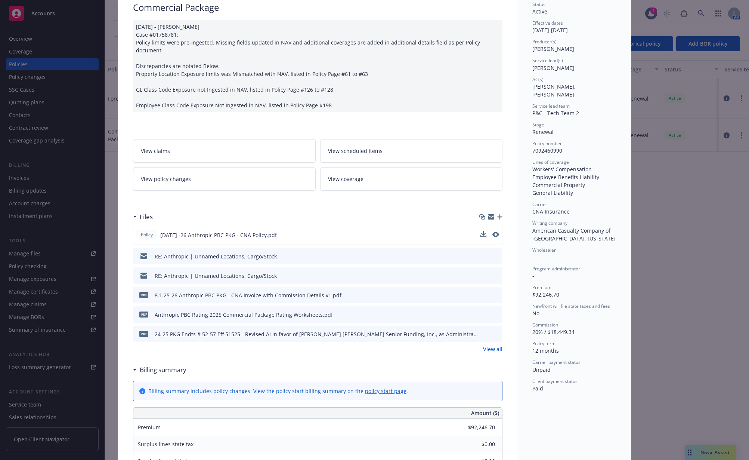
scroll to position [78, 0]
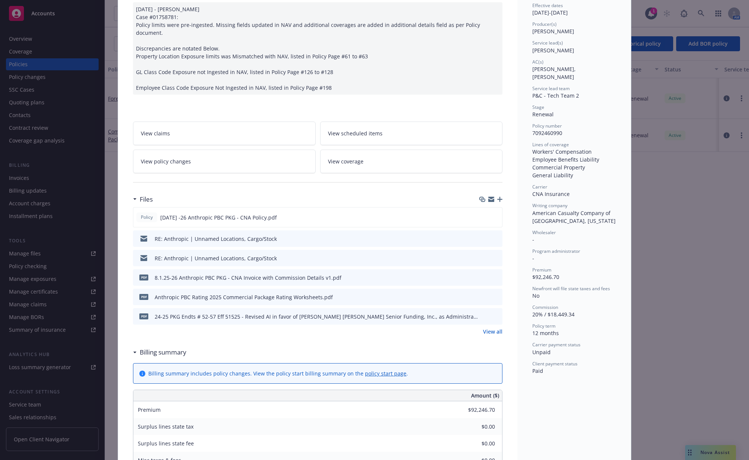
click at [491, 327] on link "View all" at bounding box center [492, 331] width 19 height 8
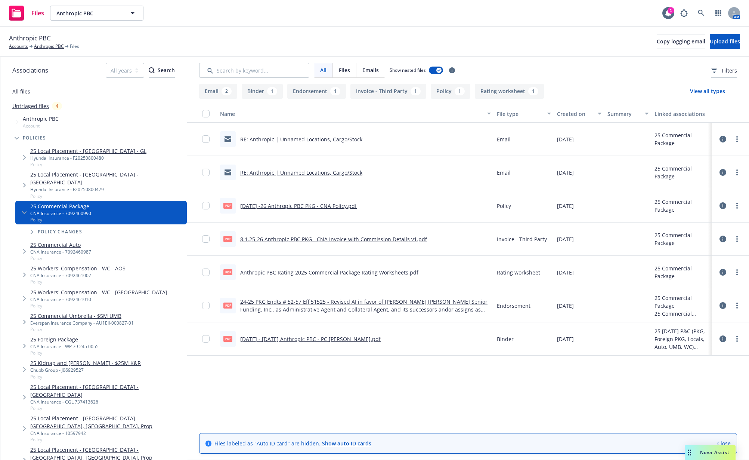
click at [349, 141] on link "RE: Anthropic | Unnamed Locations, Cargo/Stock" at bounding box center [301, 139] width 122 height 7
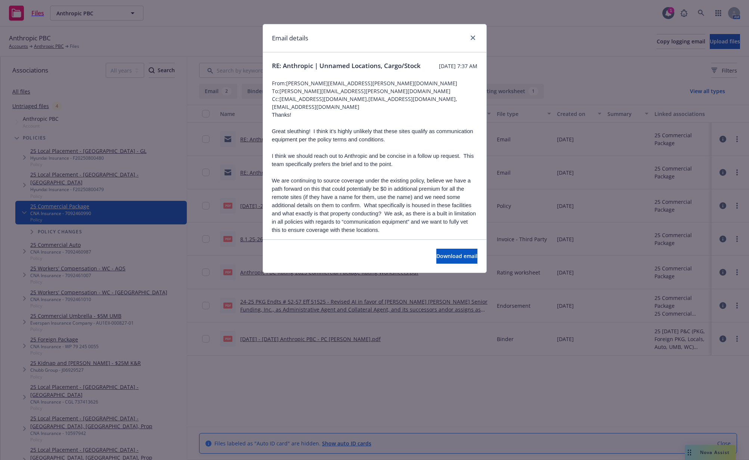
click at [188, 208] on div "Email details RE: Anthropic | Unnamed Locations, Cargo/Stock [DATE] 7:37 AM Fro…" at bounding box center [374, 230] width 749 height 460
click at [473, 36] on icon "close" at bounding box center [473, 37] width 4 height 4
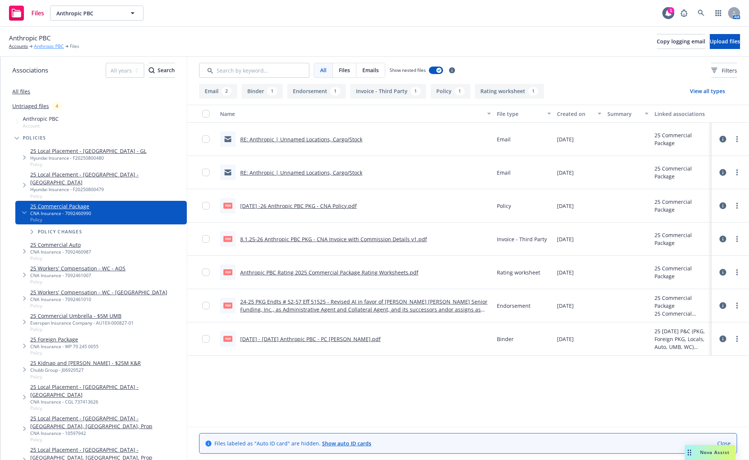
click at [54, 47] on link "Anthropic PBC" at bounding box center [49, 46] width 30 height 7
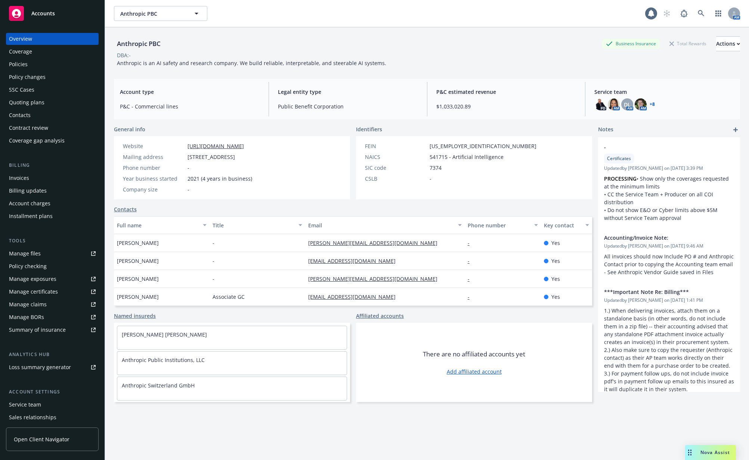
click at [58, 99] on div "Quoting plans" at bounding box center [52, 102] width 87 height 12
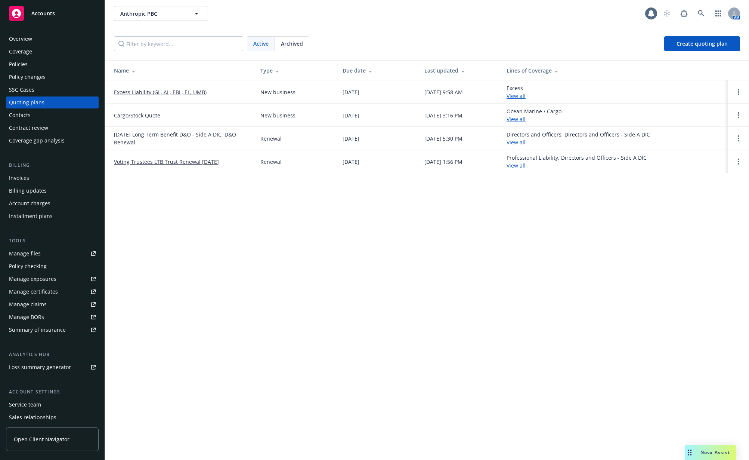
click at [295, 42] on span "Archived" at bounding box center [292, 44] width 22 height 8
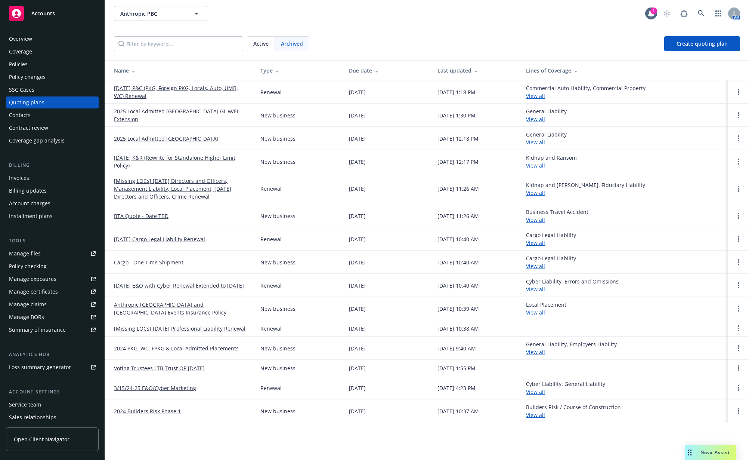
click at [179, 85] on link "[DATE] P&C (PKG, Foreign PKG, Locals, Auto, UMB, WC) Renewal" at bounding box center [181, 92] width 134 height 16
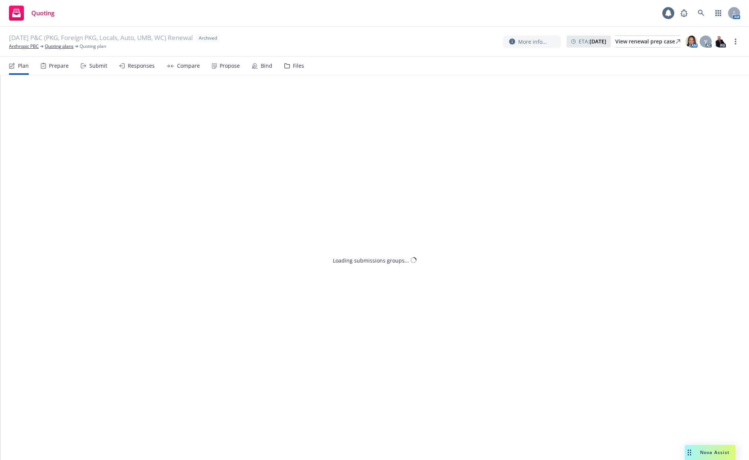
click at [301, 63] on div "Files" at bounding box center [298, 66] width 11 height 6
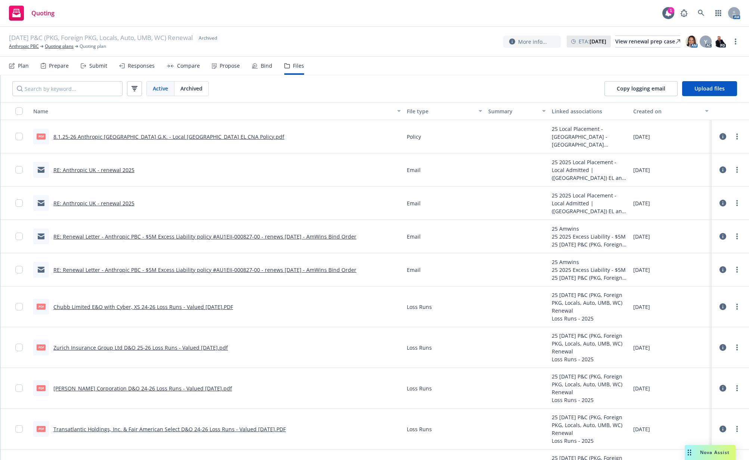
click at [136, 238] on link "RE: Renewal Letter - Anthropic PBC - $5M Excess Liability policy #AU1EII-000827…" at bounding box center [204, 236] width 303 height 7
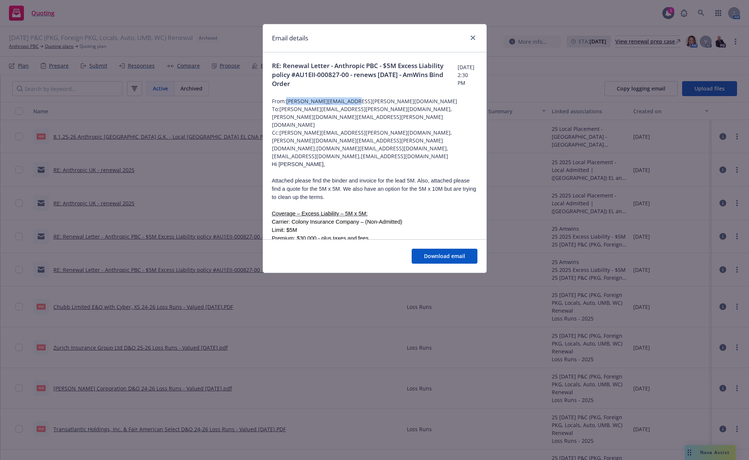
drag, startPoint x: 287, startPoint y: 103, endPoint x: 359, endPoint y: 102, distance: 71.7
click at [359, 102] on span "From: Kristina.Dias@amwins.com" at bounding box center [374, 101] width 205 height 8
copy span "Kristina.Dias@amwins.com"
click at [470, 37] on link "close" at bounding box center [472, 37] width 9 height 9
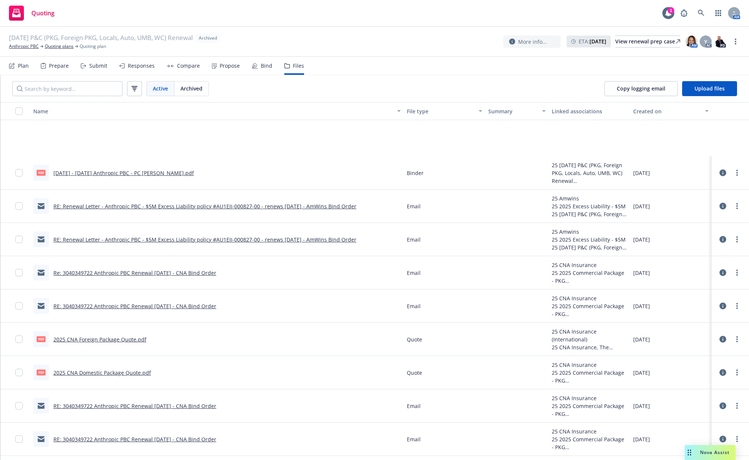
scroll to position [864, 0]
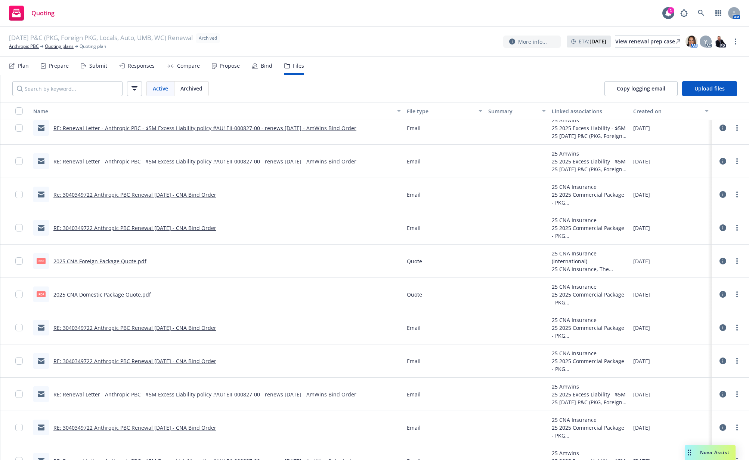
click at [178, 194] on link "Re: 3040349722 Anthropic PBC Renewal 8/1/25 - CNA Bind Order" at bounding box center [134, 194] width 163 height 7
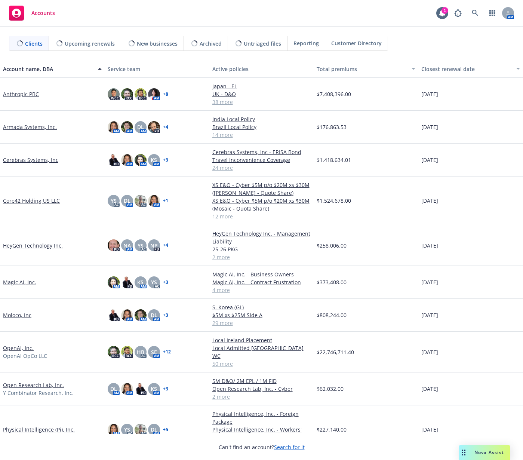
click at [260, 48] on div "Untriaged files" at bounding box center [257, 43] width 59 height 14
click at [258, 47] on span "Untriaged files (15)" at bounding box center [255, 43] width 48 height 8
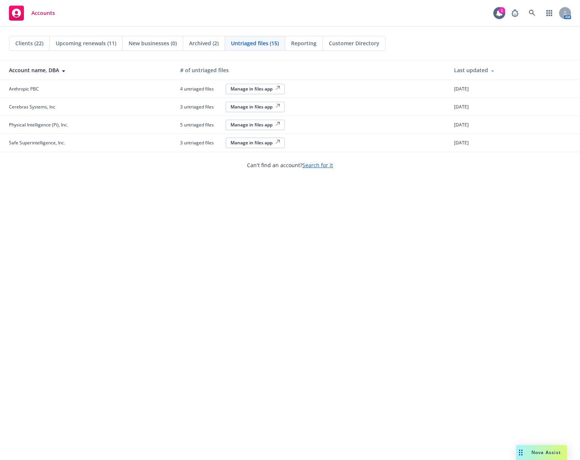
click at [267, 127] on div "Manage in files app" at bounding box center [255, 124] width 49 height 6
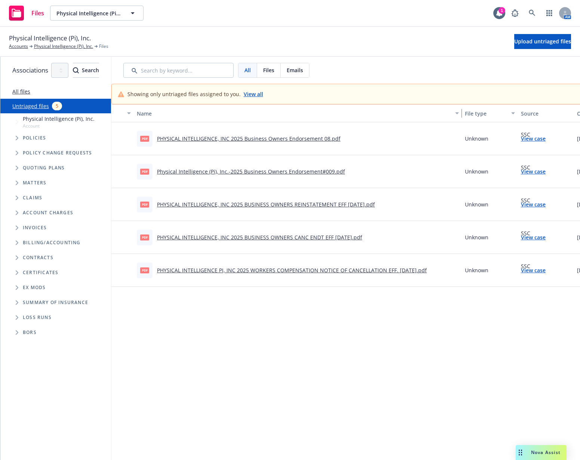
drag, startPoint x: 305, startPoint y: 115, endPoint x: 494, endPoint y: 120, distance: 188.7
click at [462, 120] on button "Name" at bounding box center [298, 113] width 328 height 18
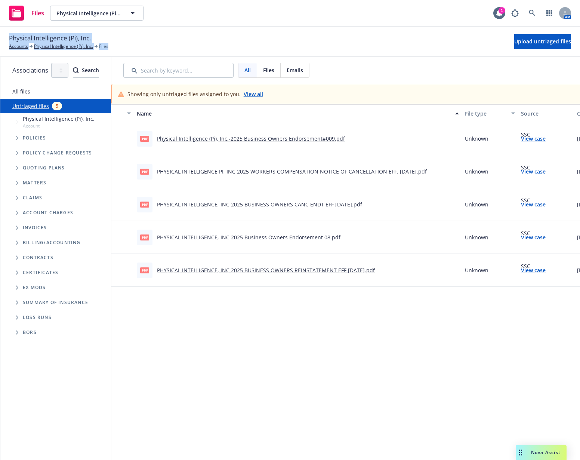
drag, startPoint x: 131, startPoint y: 47, endPoint x: -5, endPoint y: 28, distance: 137.4
click at [0, 28] on html "Files Physical Intelligence (Pi), Inc. Physical Intelligence (Pi), Inc. 1 AM Ph…" at bounding box center [290, 230] width 580 height 460
